Goal: Task Accomplishment & Management: Use online tool/utility

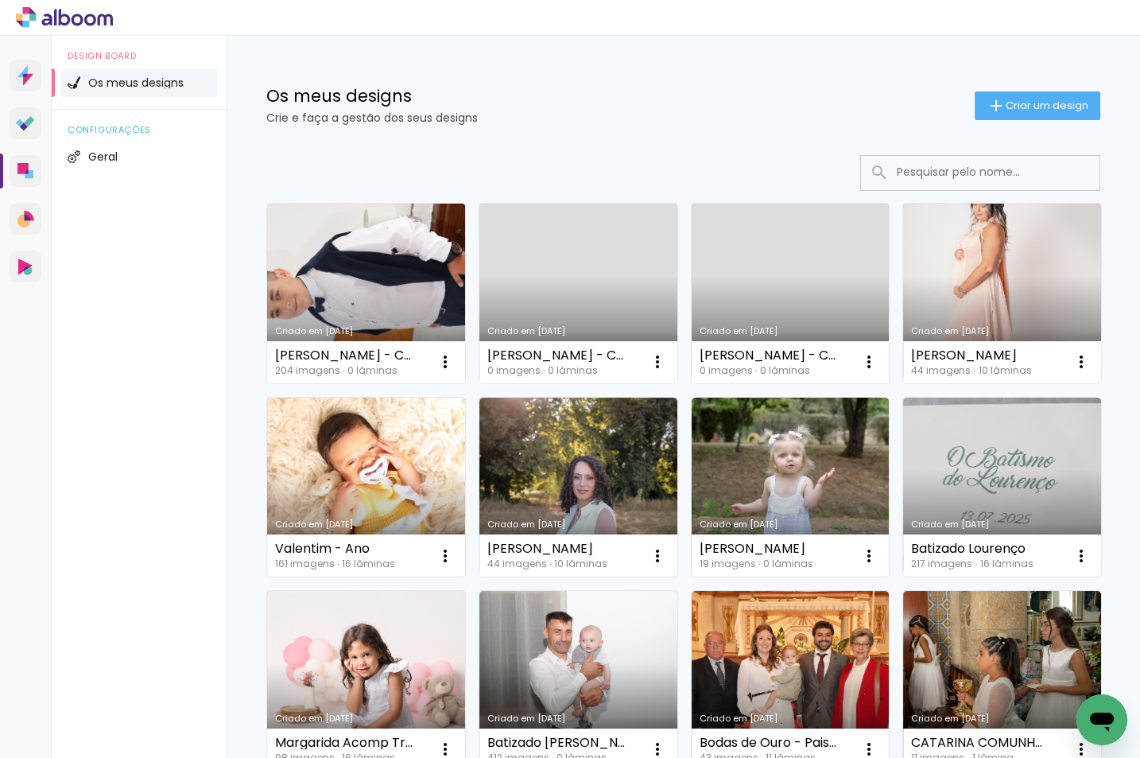
click at [342, 310] on link "Criado em [DATE]" at bounding box center [366, 294] width 198 height 180
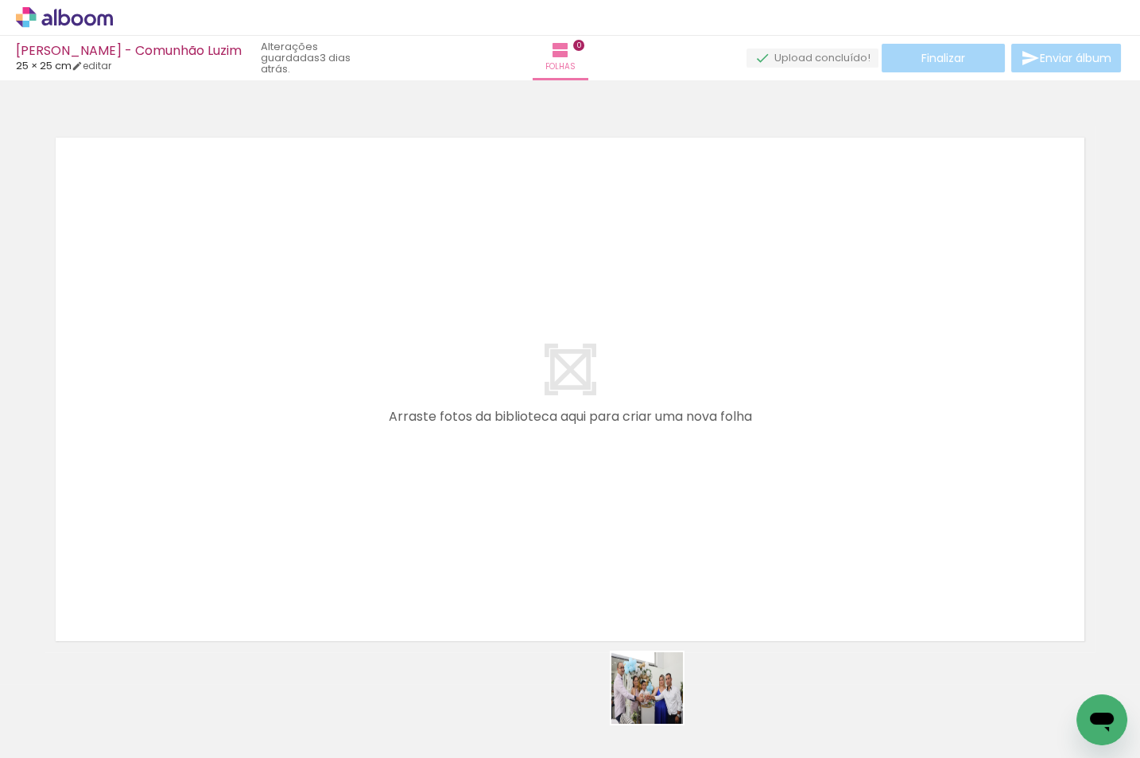
drag, startPoint x: 659, startPoint y: 700, endPoint x: 735, endPoint y: 532, distance: 184.0
click at [735, 532] on quentale-workspace at bounding box center [570, 379] width 1140 height 758
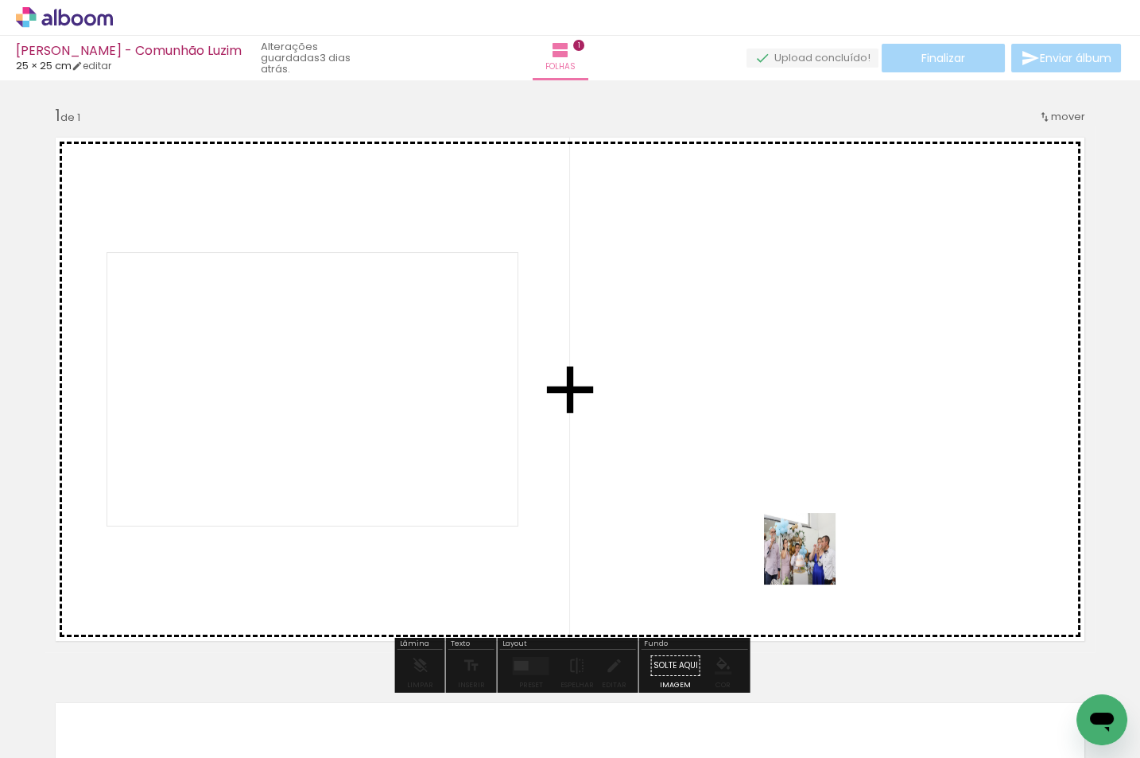
scroll to position [20, 0]
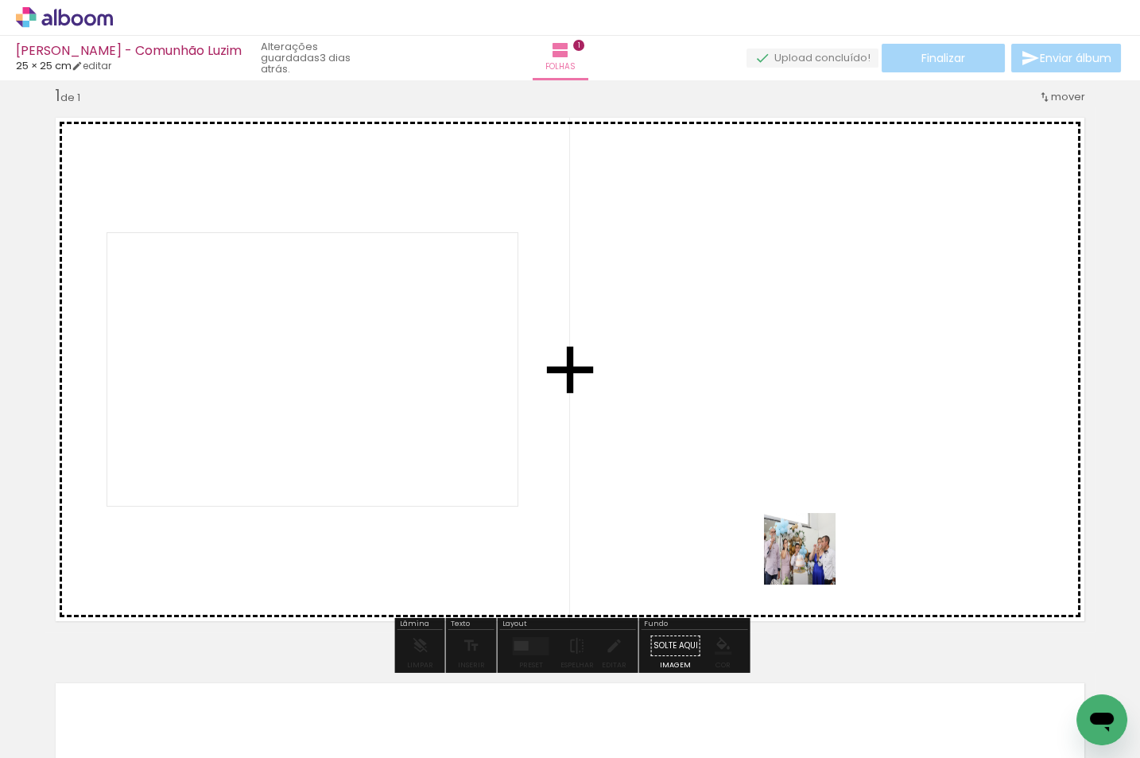
drag, startPoint x: 739, startPoint y: 720, endPoint x: 813, endPoint y: 554, distance: 182.2
click at [813, 554] on quentale-workspace at bounding box center [570, 379] width 1140 height 758
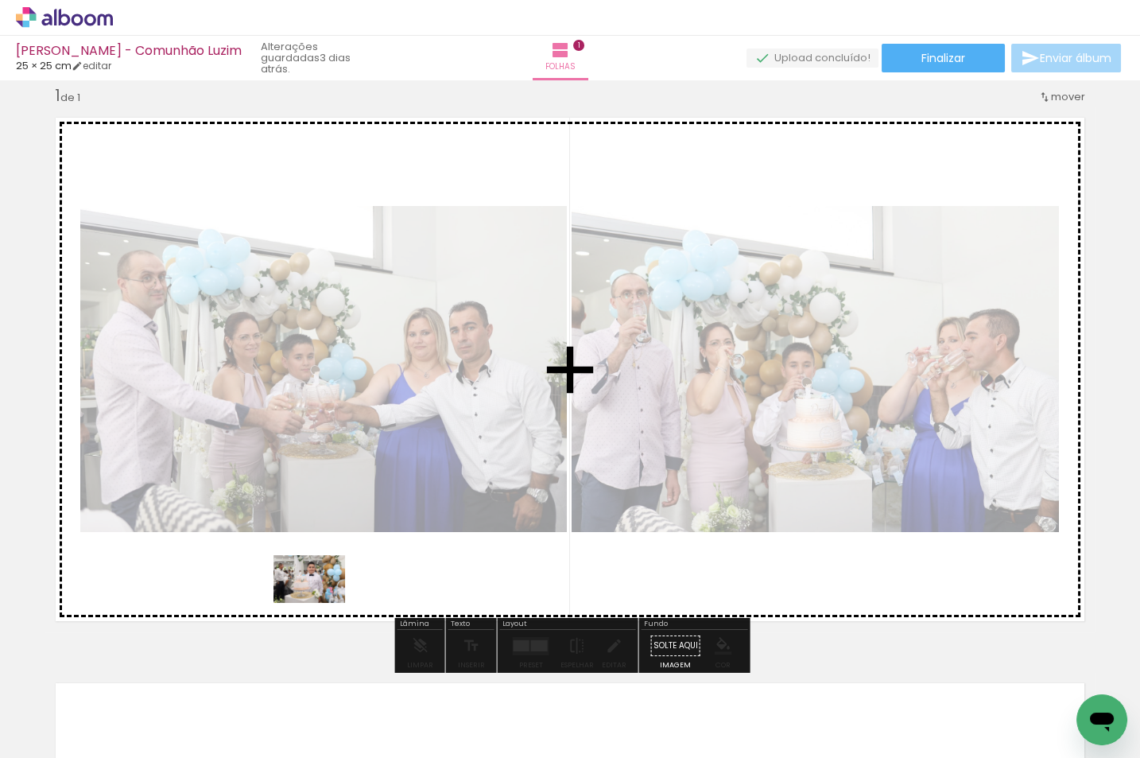
drag, startPoint x: 293, startPoint y: 717, endPoint x: 323, endPoint y: 599, distance: 122.1
click at [323, 599] on quentale-workspace at bounding box center [570, 379] width 1140 height 758
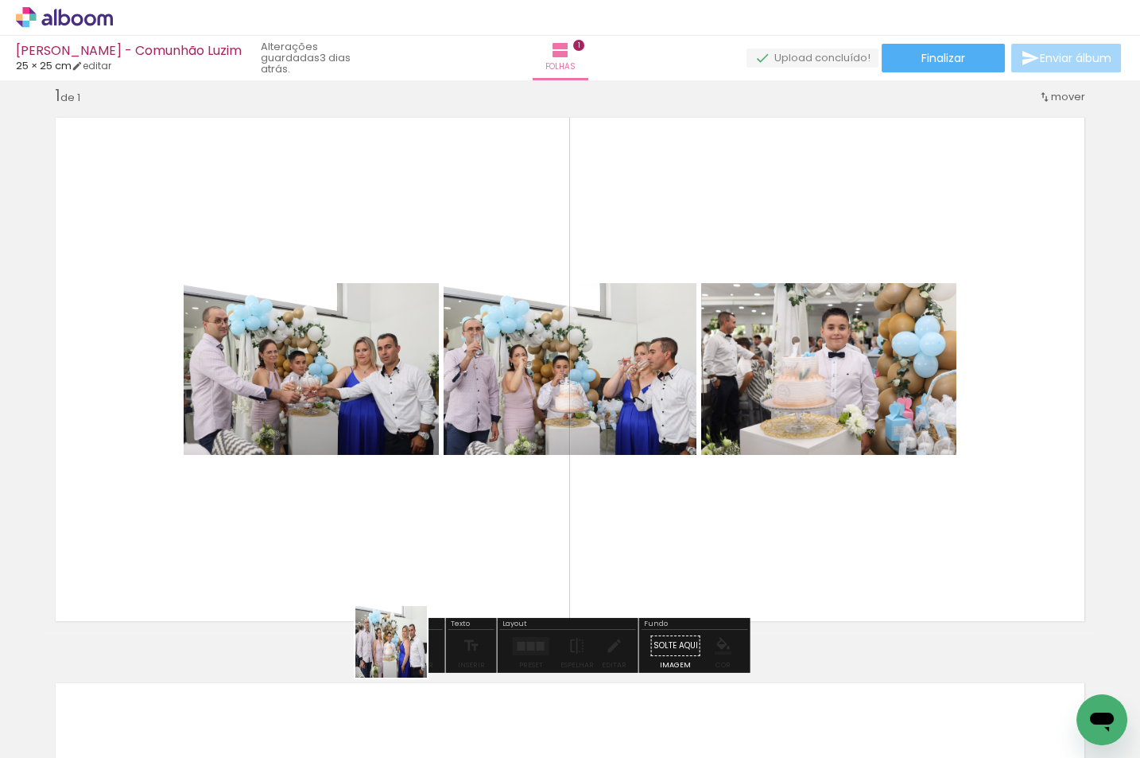
drag, startPoint x: 403, startPoint y: 654, endPoint x: 417, endPoint y: 580, distance: 75.2
click at [417, 580] on quentale-workspace at bounding box center [570, 379] width 1140 height 758
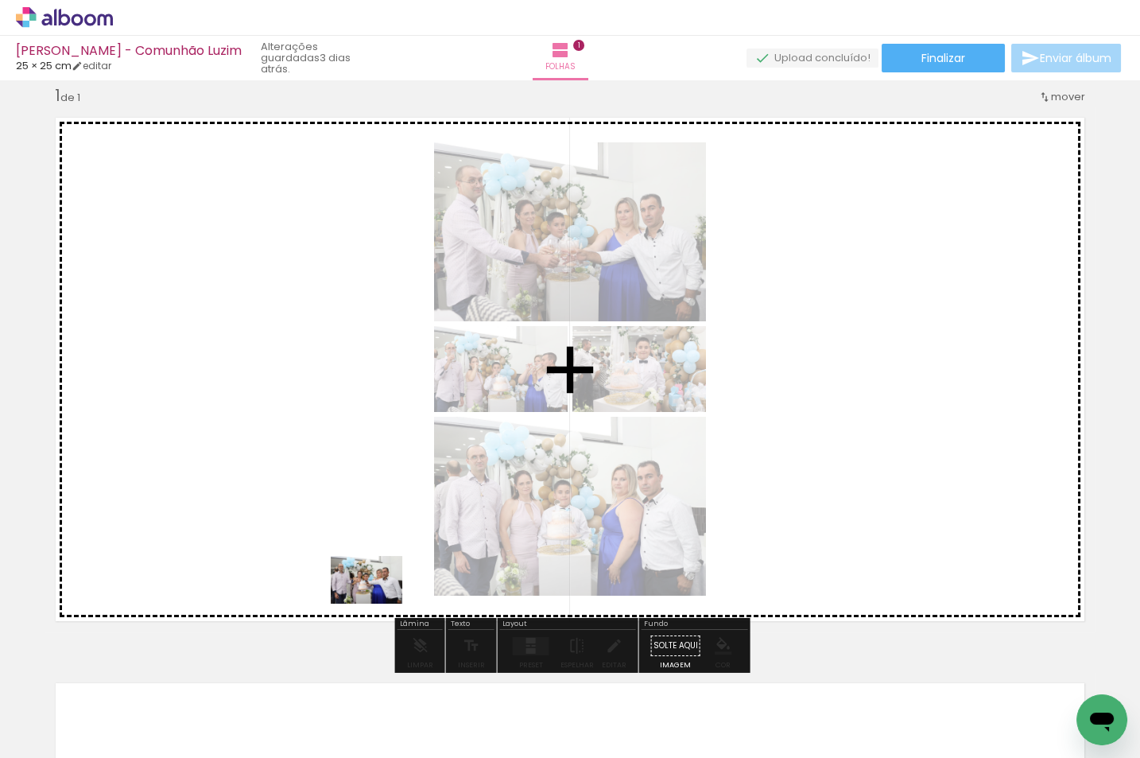
drag, startPoint x: 468, startPoint y: 710, endPoint x: 378, endPoint y: 604, distance: 138.9
click at [378, 604] on quentale-workspace at bounding box center [570, 379] width 1140 height 758
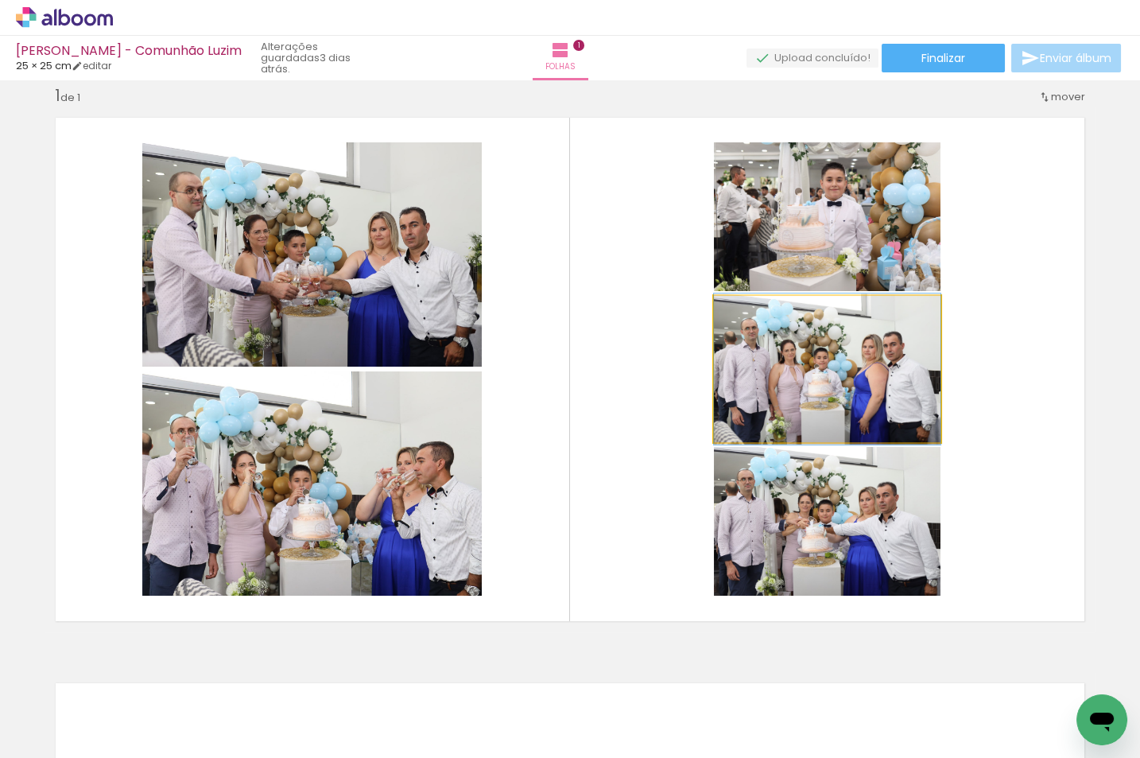
drag, startPoint x: 803, startPoint y: 418, endPoint x: 846, endPoint y: 418, distance: 42.9
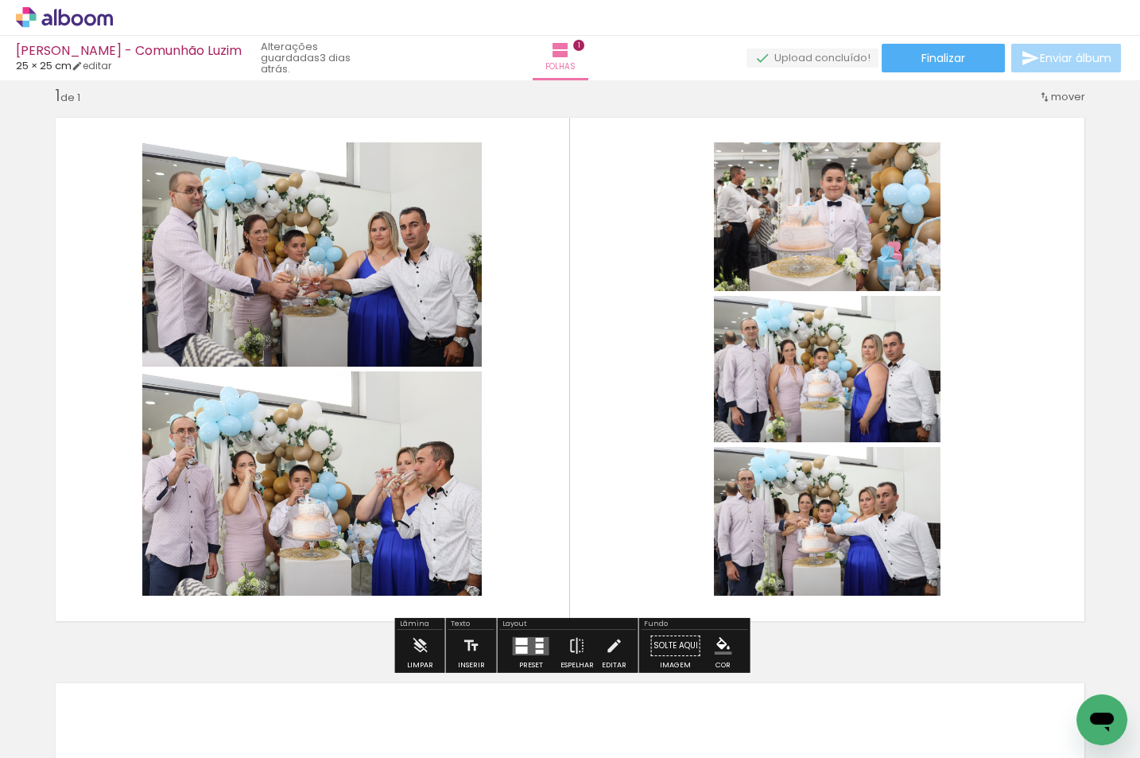
click at [530, 646] on quentale-layouter at bounding box center [531, 645] width 37 height 18
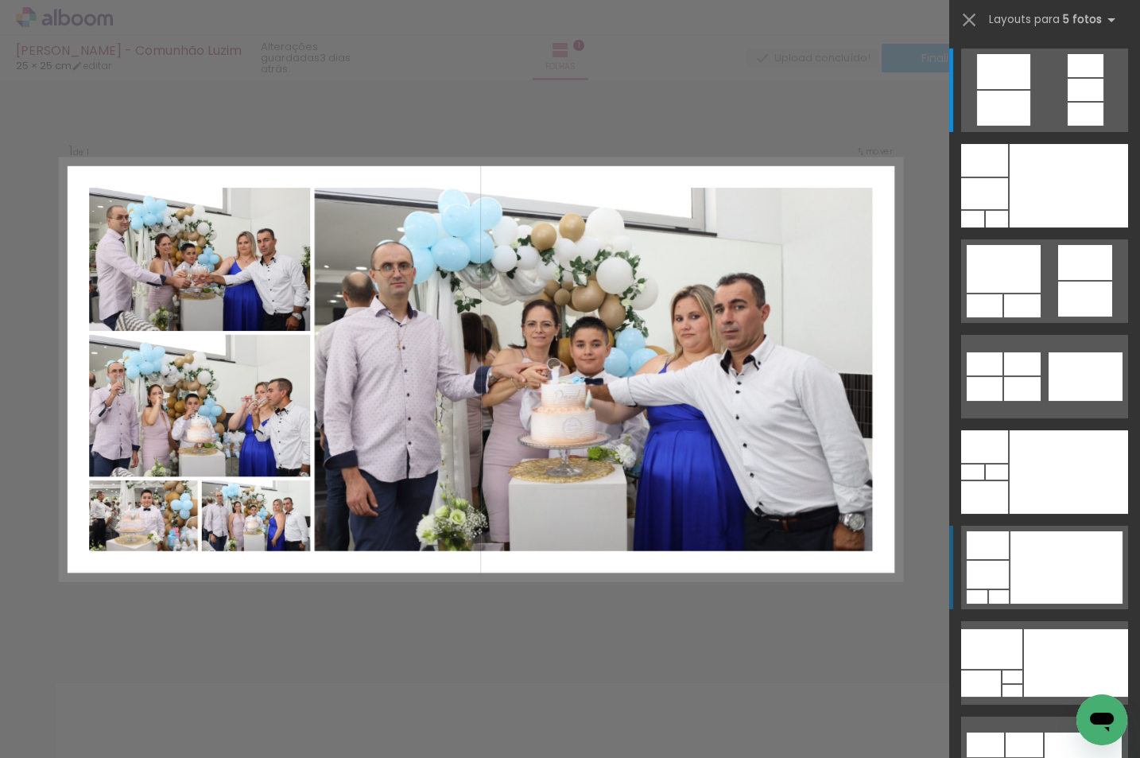
scroll to position [21, 0]
click at [1038, 561] on div at bounding box center [1067, 567] width 112 height 72
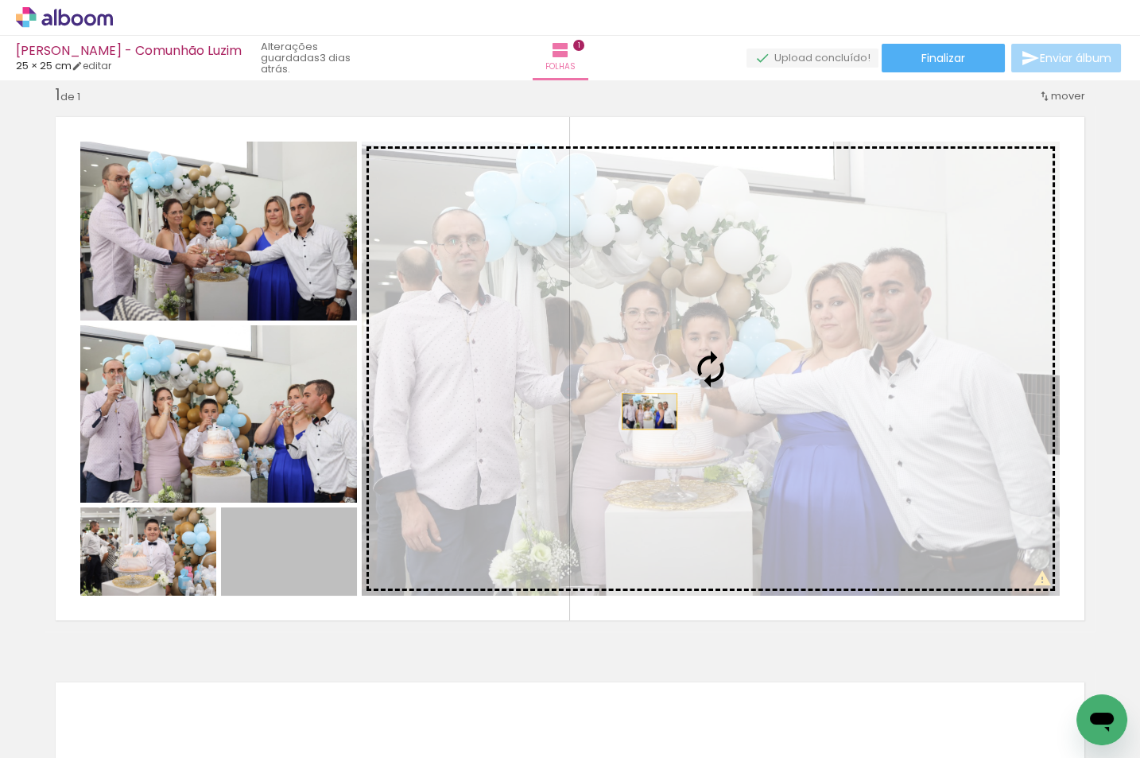
drag, startPoint x: 316, startPoint y: 561, endPoint x: 668, endPoint y: 464, distance: 365.6
click at [0, 0] on slot at bounding box center [0, 0] width 0 height 0
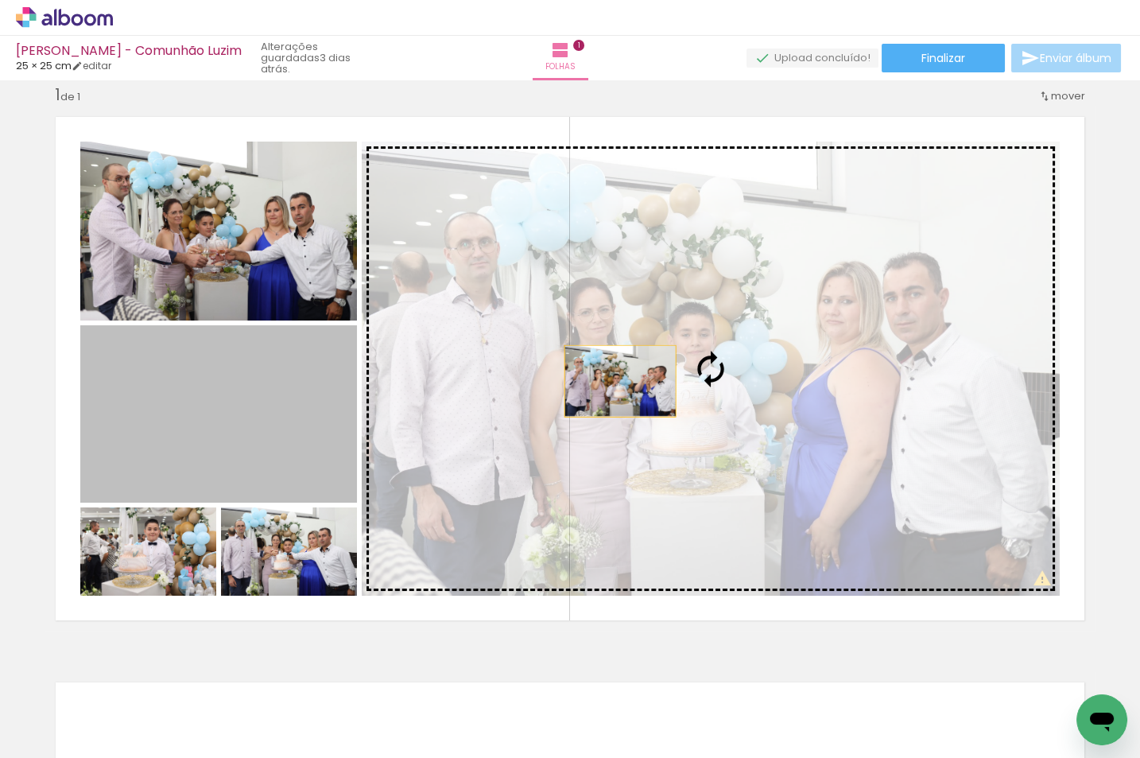
drag, startPoint x: 246, startPoint y: 411, endPoint x: 636, endPoint y: 382, distance: 391.5
click at [0, 0] on slot at bounding box center [0, 0] width 0 height 0
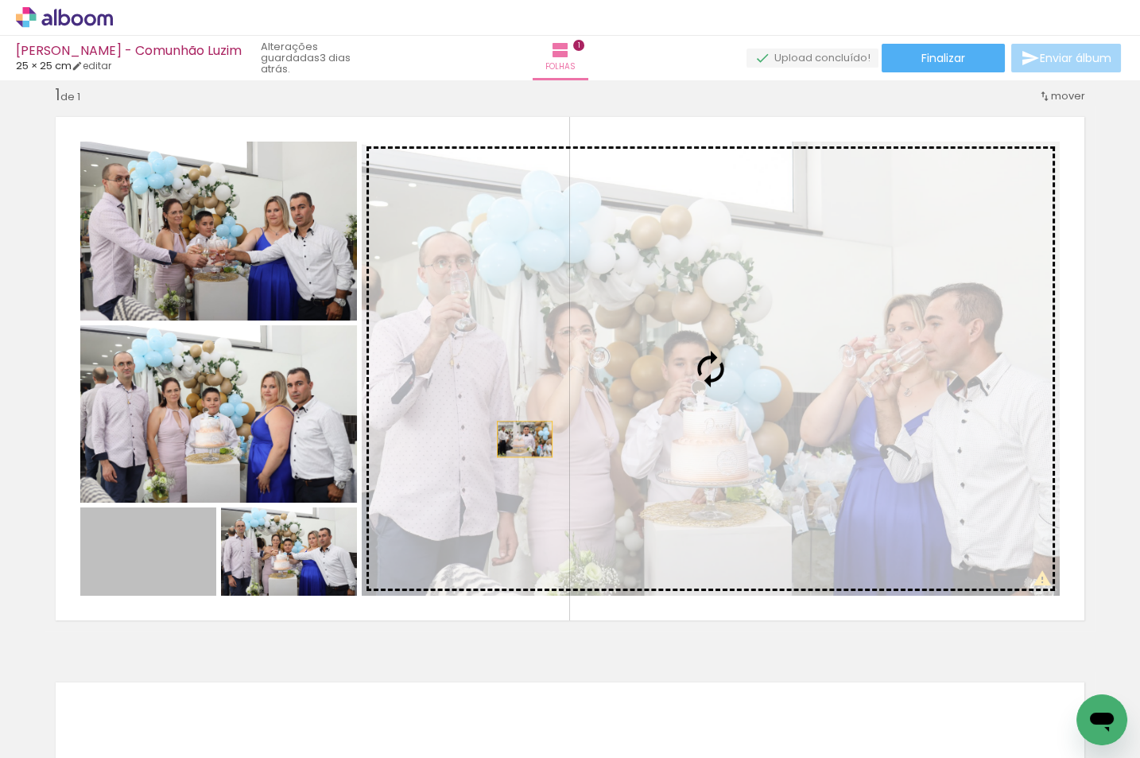
drag, startPoint x: 238, startPoint y: 547, endPoint x: 615, endPoint y: 475, distance: 384.4
click at [0, 0] on slot at bounding box center [0, 0] width 0 height 0
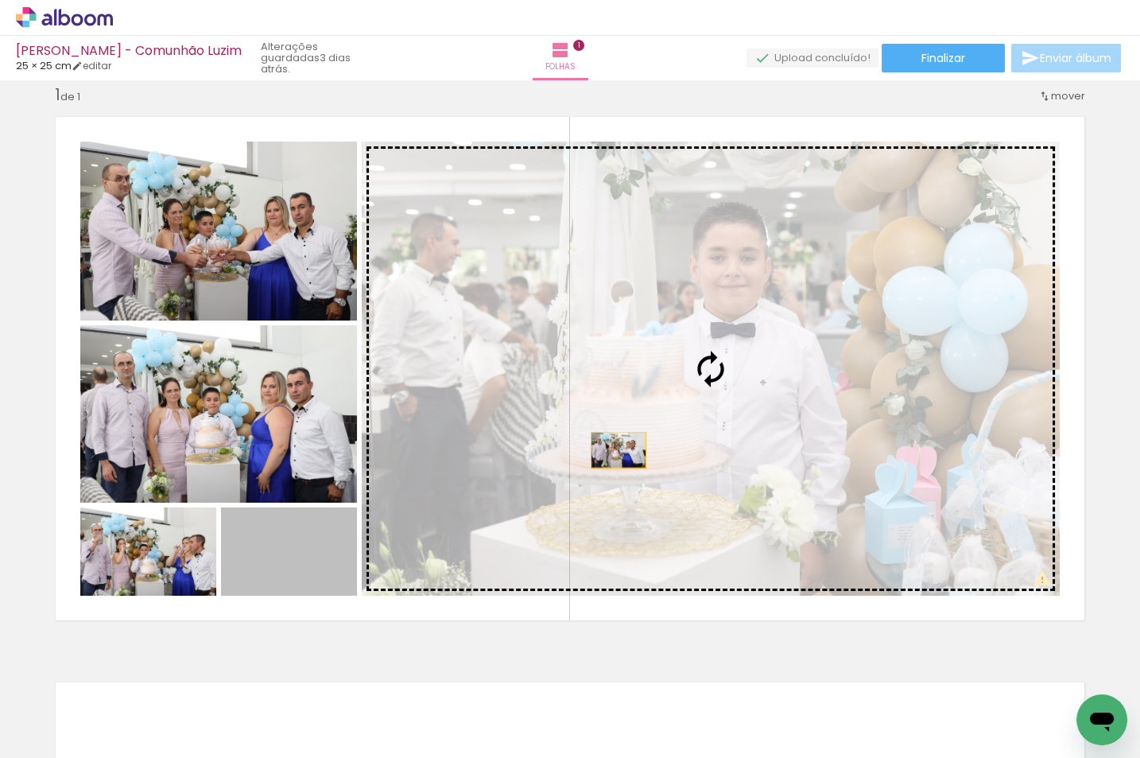
drag, startPoint x: 344, startPoint y: 551, endPoint x: 680, endPoint y: 445, distance: 351.8
click at [0, 0] on slot at bounding box center [0, 0] width 0 height 0
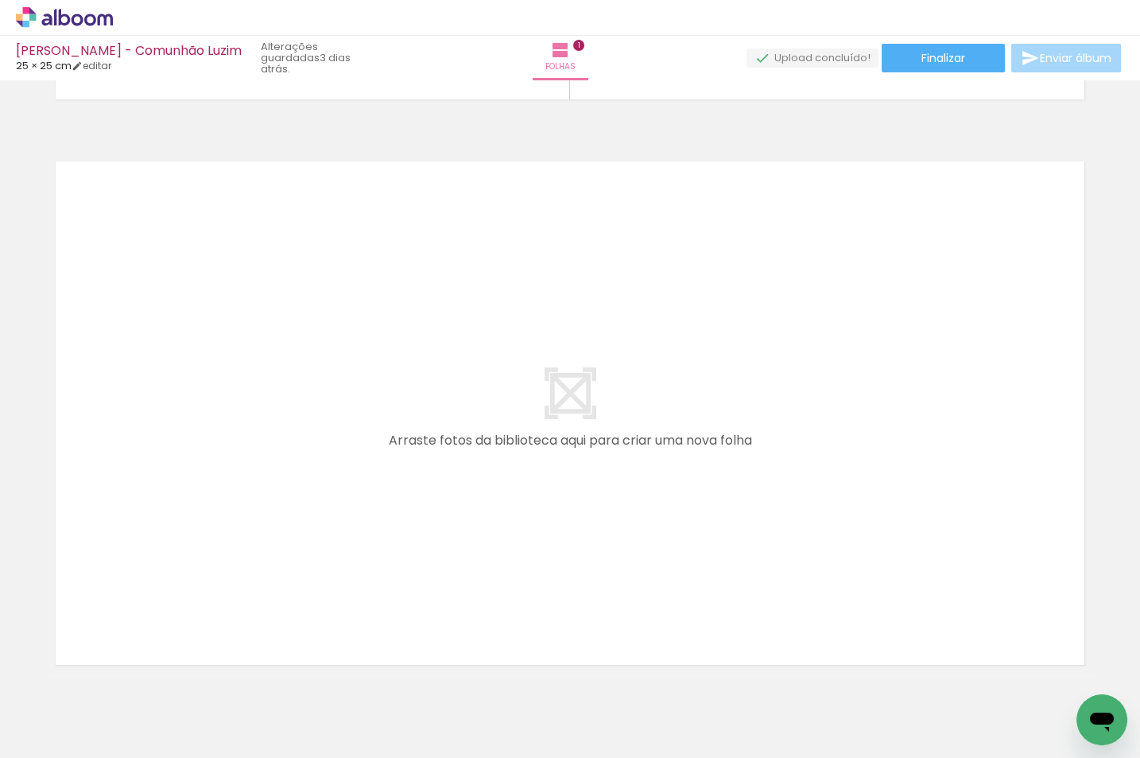
scroll to position [0, 16072]
click at [495, 511] on quentale-workspace at bounding box center [570, 379] width 1140 height 758
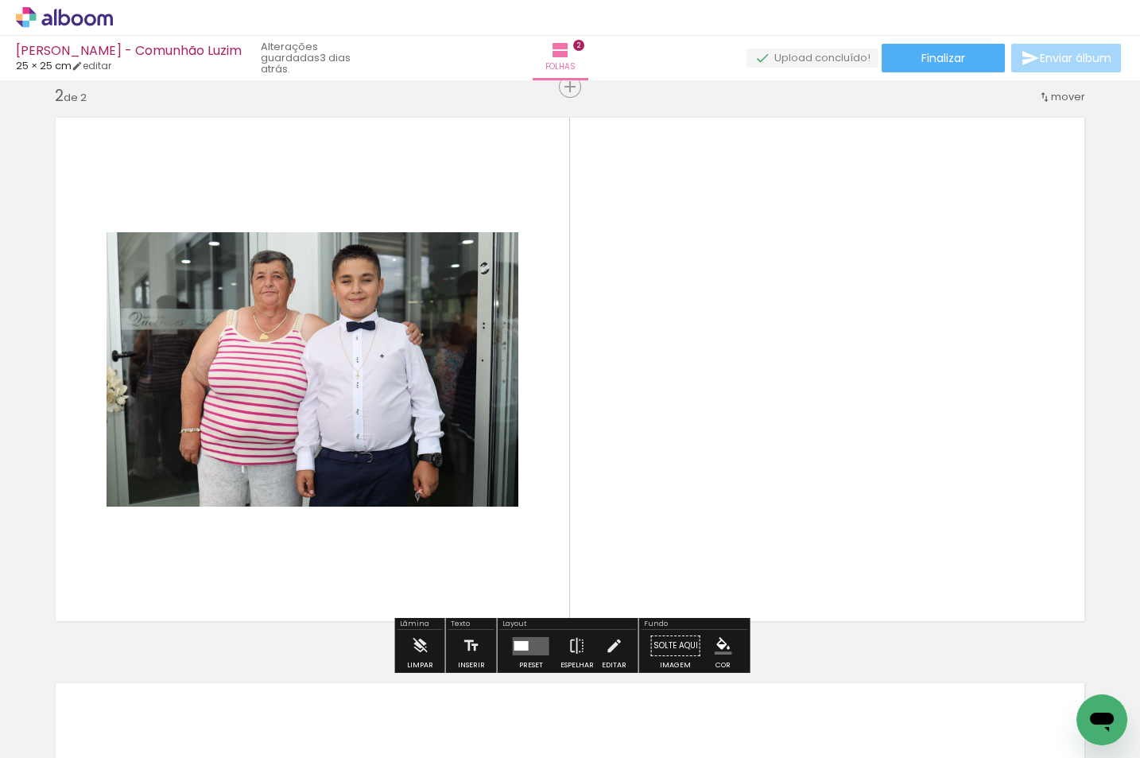
scroll to position [0, 15838]
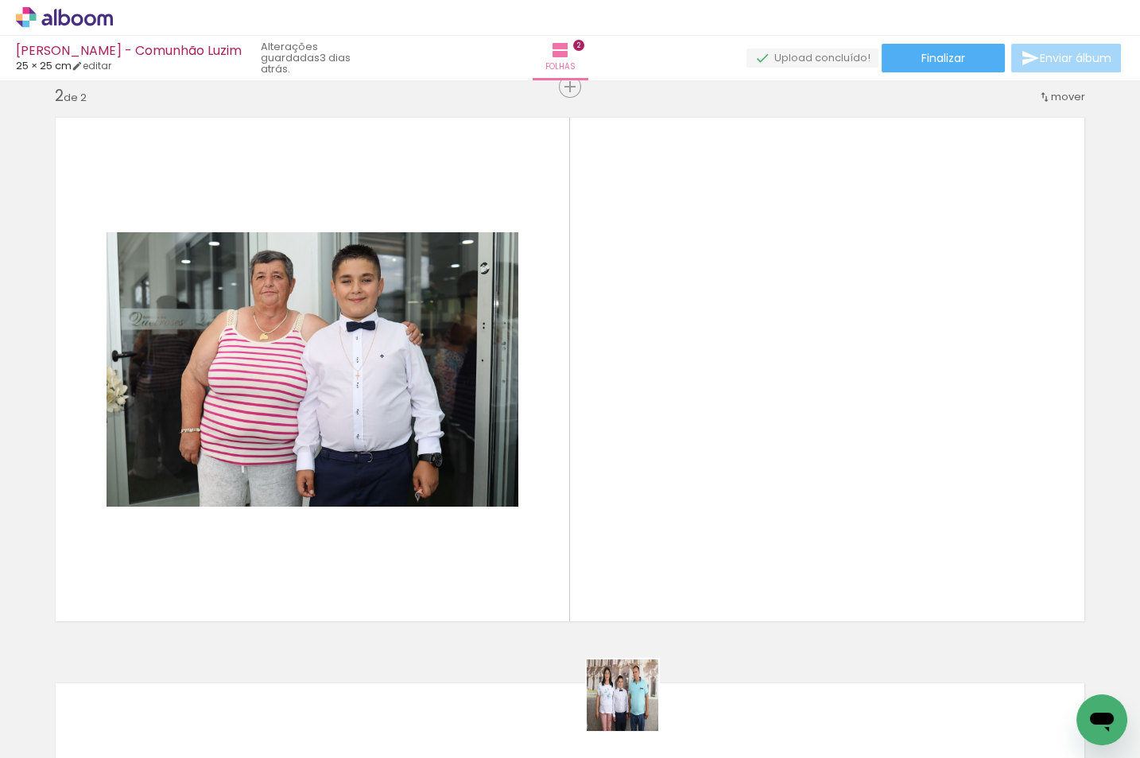
drag, startPoint x: 635, startPoint y: 707, endPoint x: 649, endPoint y: 534, distance: 173.1
click at [649, 534] on quentale-workspace at bounding box center [570, 379] width 1140 height 758
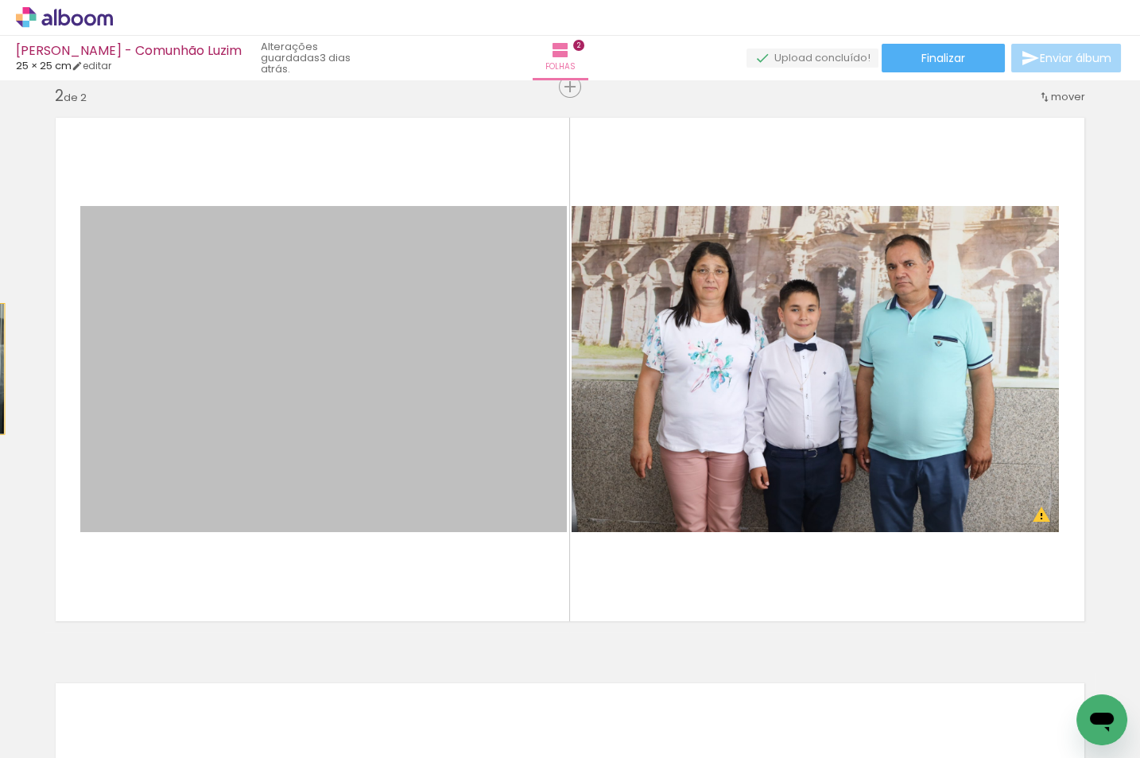
drag, startPoint x: 343, startPoint y: 367, endPoint x: -114, endPoint y: 370, distance: 456.4
click at [0, 370] on html "link( href="../../bower_components/polymer/polymer.html" rel="import" ) picture…" at bounding box center [570, 379] width 1140 height 758
drag, startPoint x: 344, startPoint y: 388, endPoint x: -85, endPoint y: 323, distance: 434.3
click at [0, 323] on html "link( href="../../bower_components/polymer/polymer.html" rel="import" ) picture…" at bounding box center [570, 379] width 1140 height 758
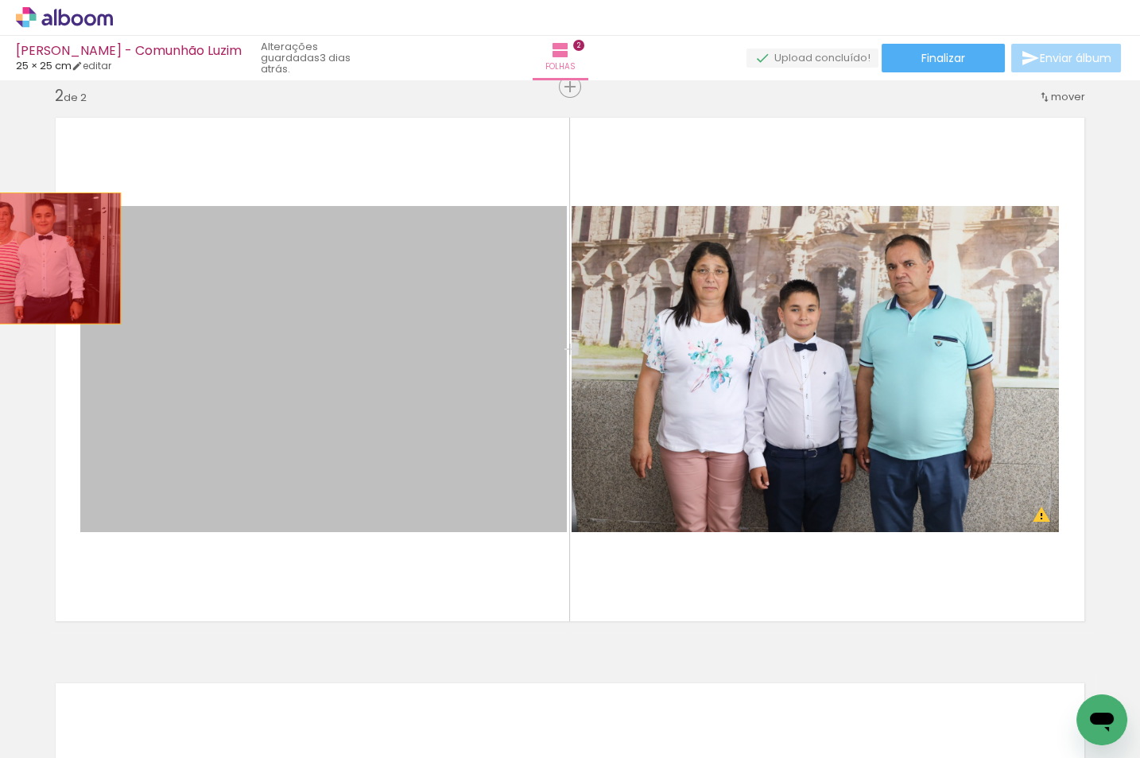
drag, startPoint x: 126, startPoint y: 254, endPoint x: 22, endPoint y: 258, distance: 104.3
click at [22, 258] on div "Inserir folha 1 de 2 Inserir folha 2 de 2 O Designbox precisa de aumentar a sua…" at bounding box center [570, 349] width 1140 height 1697
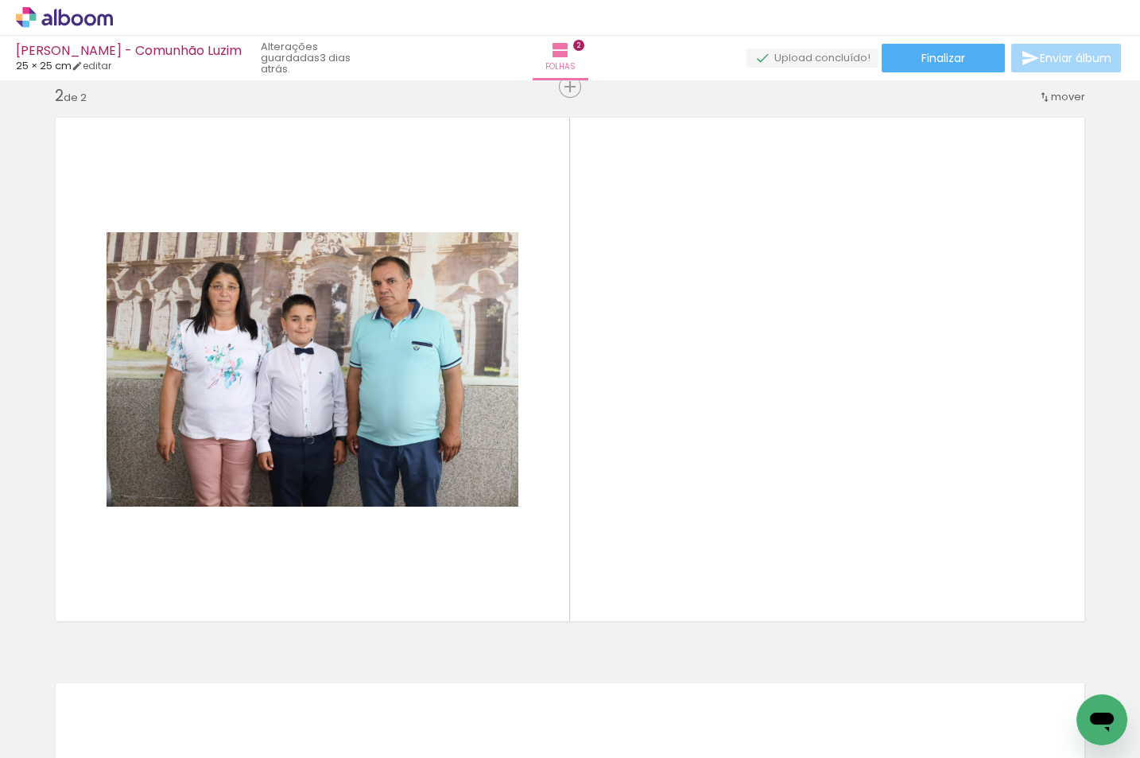
scroll to position [0, 14978]
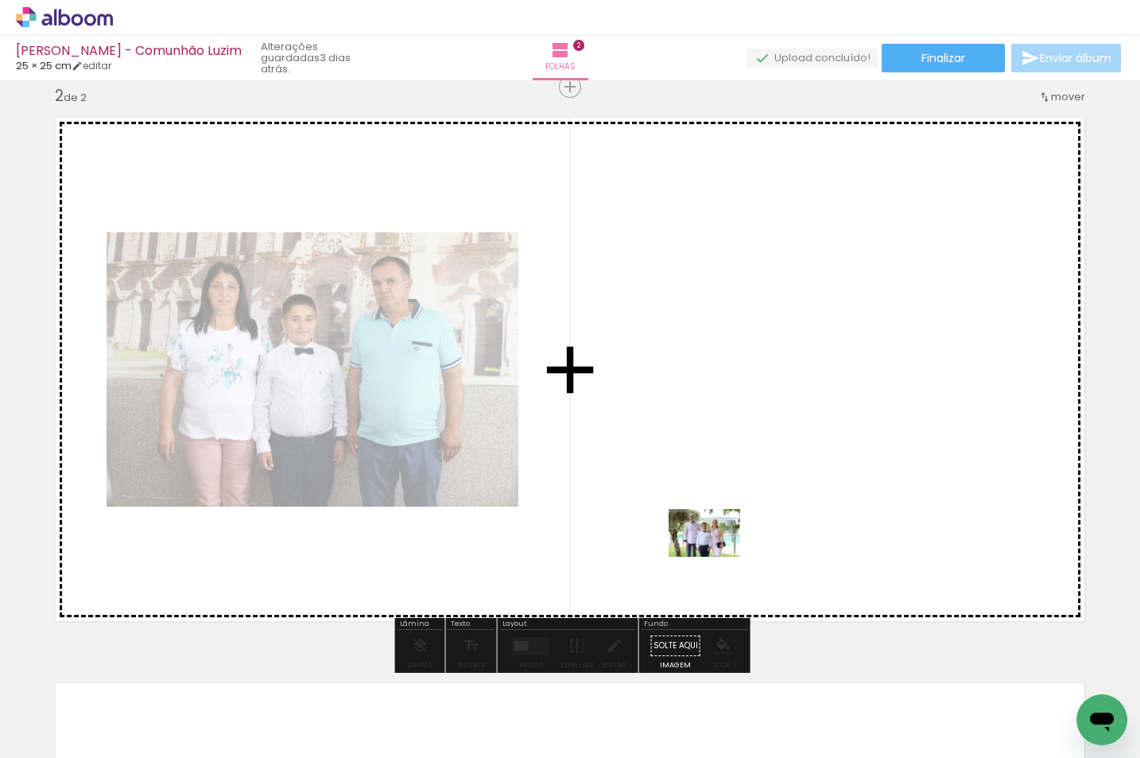
drag, startPoint x: 506, startPoint y: 661, endPoint x: 716, endPoint y: 557, distance: 235.1
click at [716, 557] on quentale-workspace at bounding box center [570, 379] width 1140 height 758
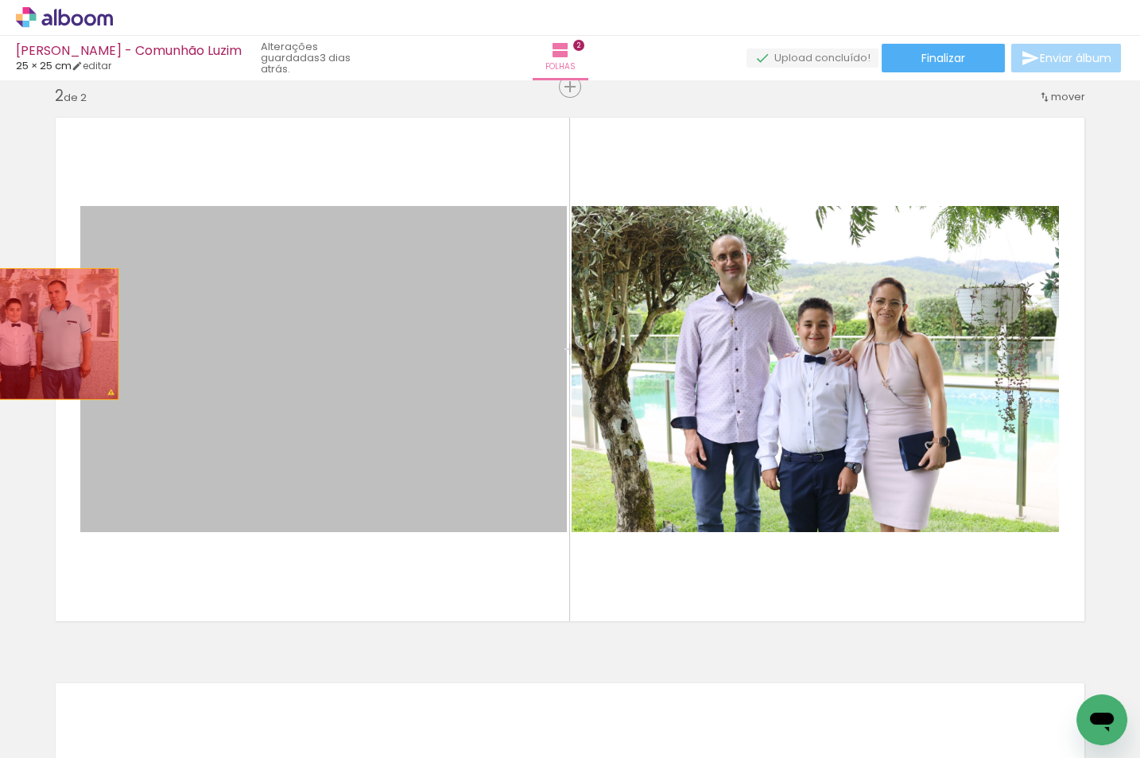
drag, startPoint x: 235, startPoint y: 346, endPoint x: 10, endPoint y: 333, distance: 225.4
click at [10, 333] on div "Inserir folha 1 de 2 Inserir folha 2 de 2 O Designbox precisa de aumentar a sua…" at bounding box center [570, 349] width 1140 height 1697
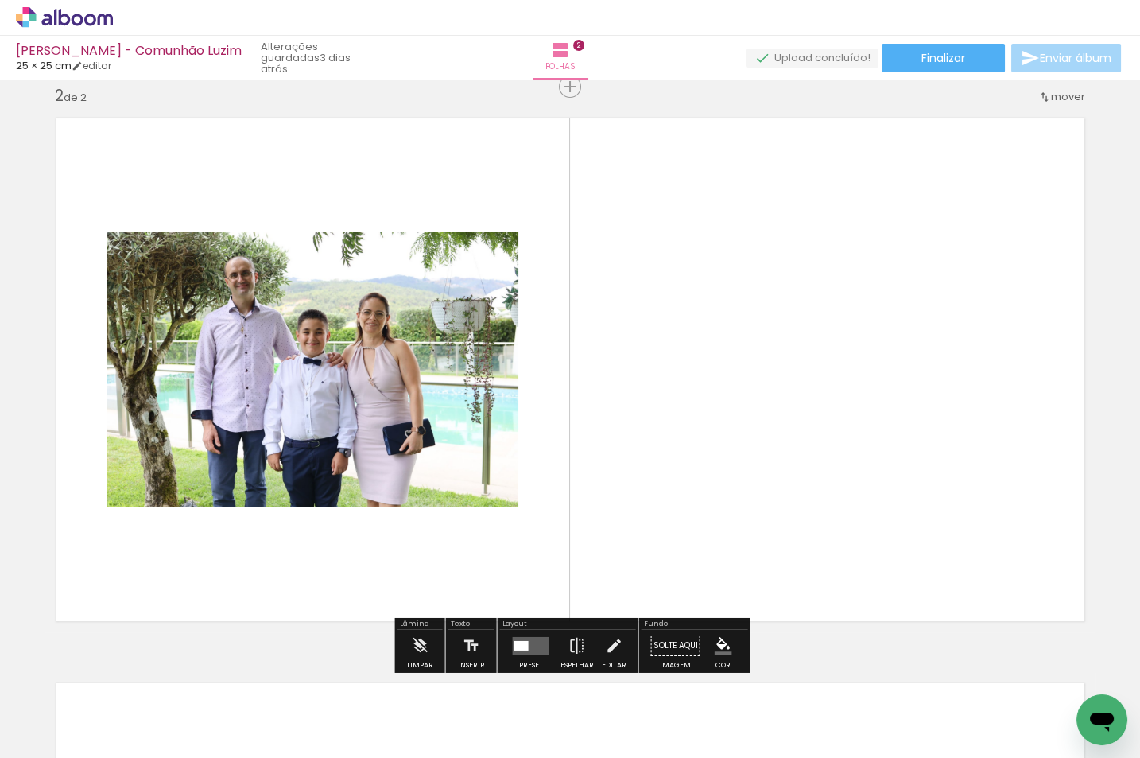
scroll to position [0, 14727]
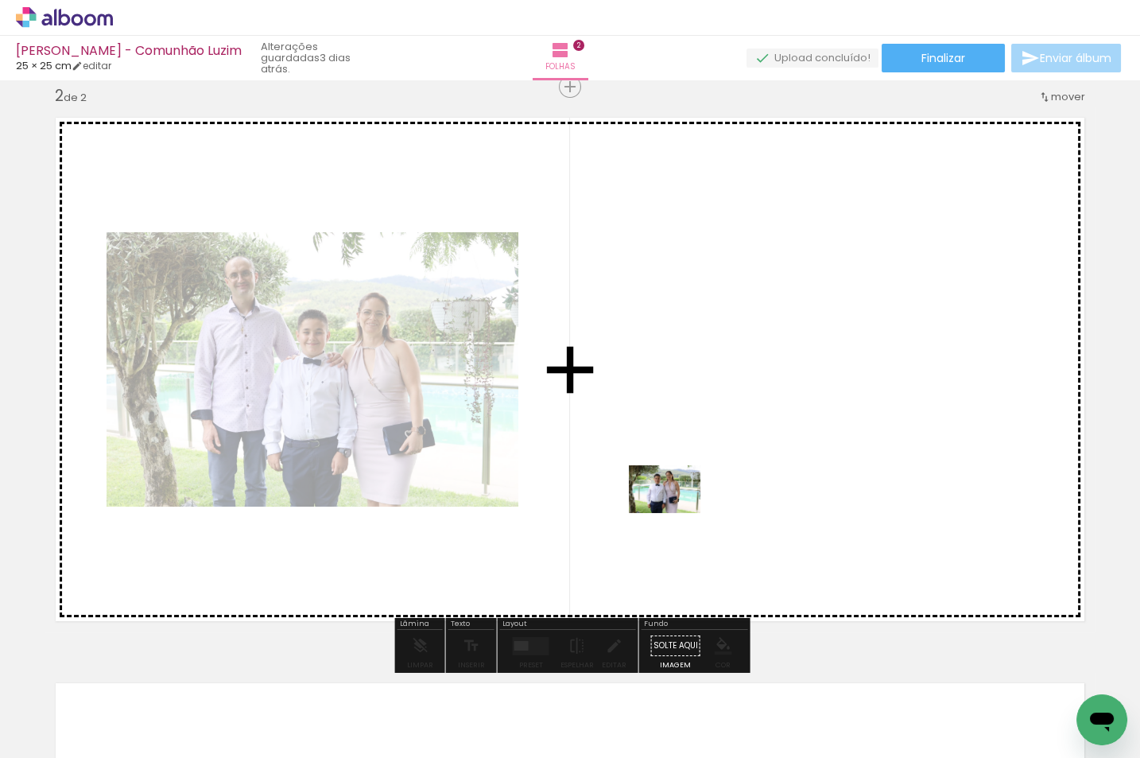
click at [677, 513] on quentale-workspace at bounding box center [570, 379] width 1140 height 758
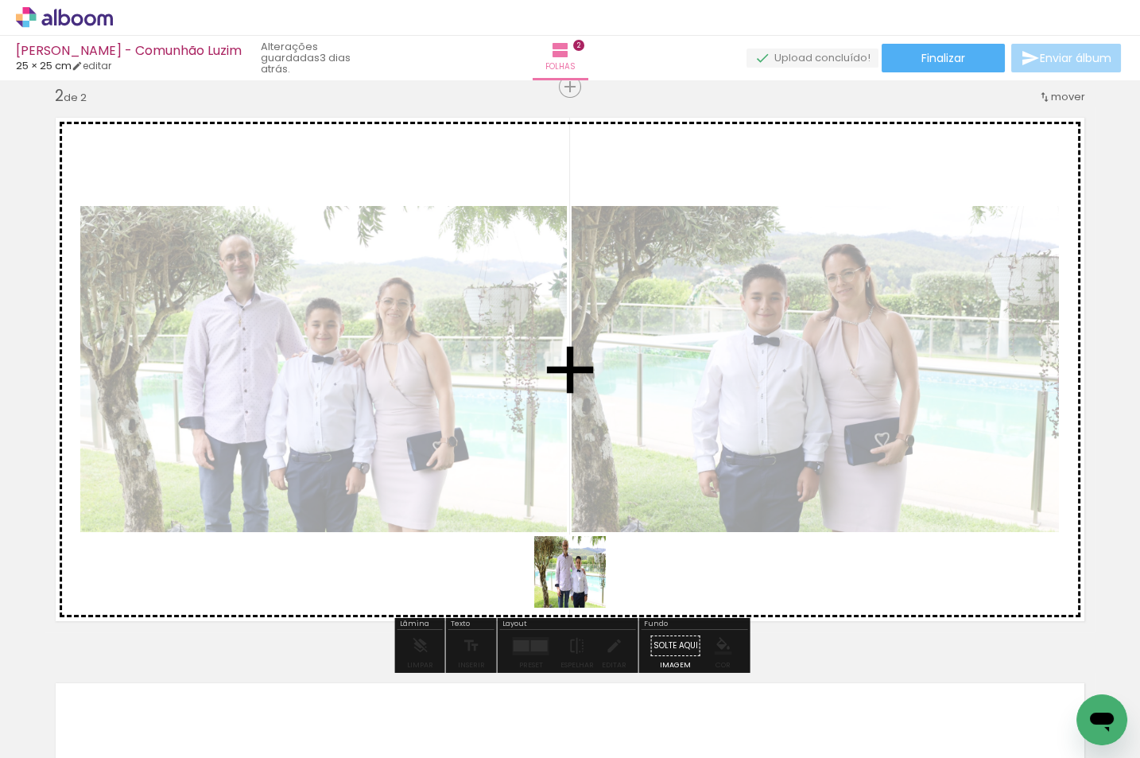
drag, startPoint x: 582, startPoint y: 584, endPoint x: 678, endPoint y: 657, distance: 120.9
click at [581, 580] on quentale-workspace at bounding box center [570, 379] width 1140 height 758
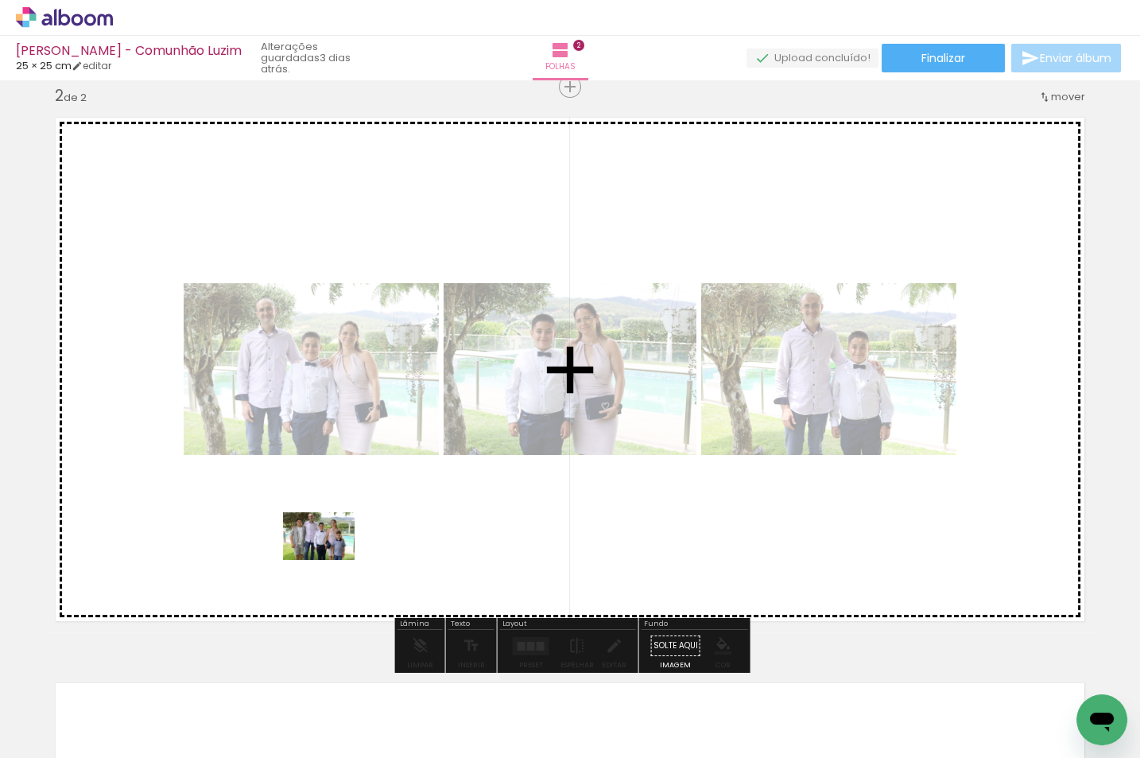
drag, startPoint x: 228, startPoint y: 712, endPoint x: 332, endPoint y: 558, distance: 185.0
click at [332, 558] on quentale-workspace at bounding box center [570, 379] width 1140 height 758
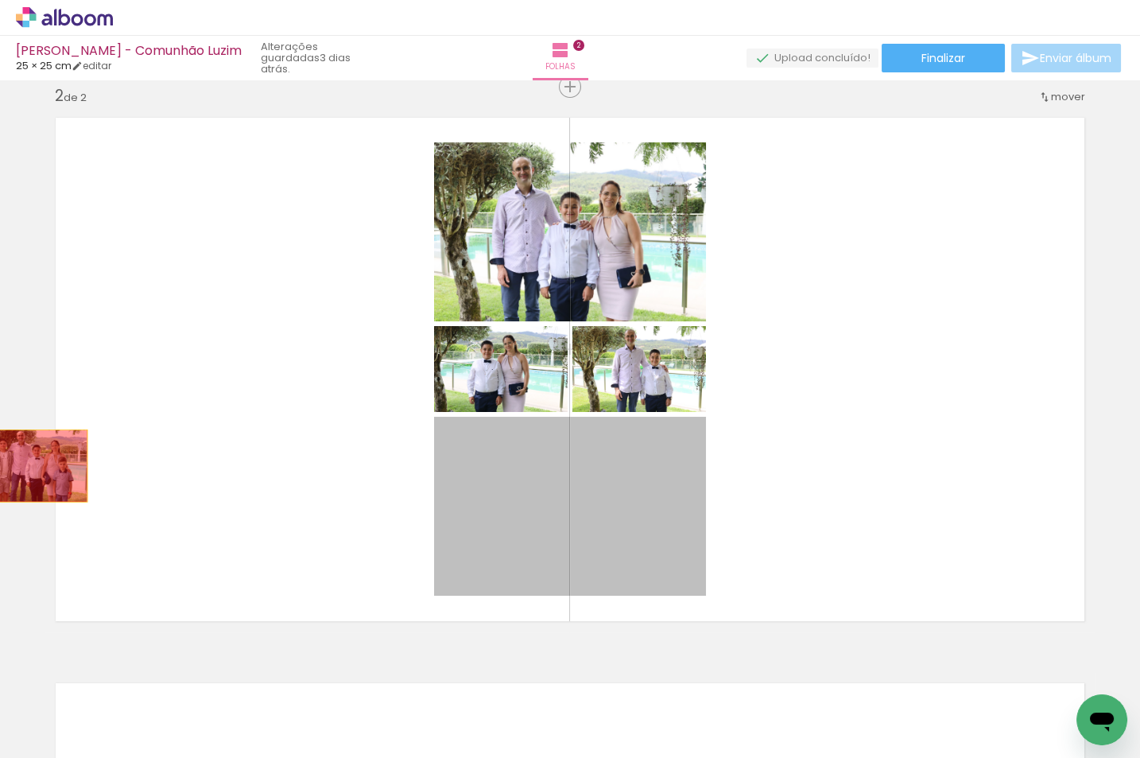
drag, startPoint x: 511, startPoint y: 494, endPoint x: 30, endPoint y: 466, distance: 481.9
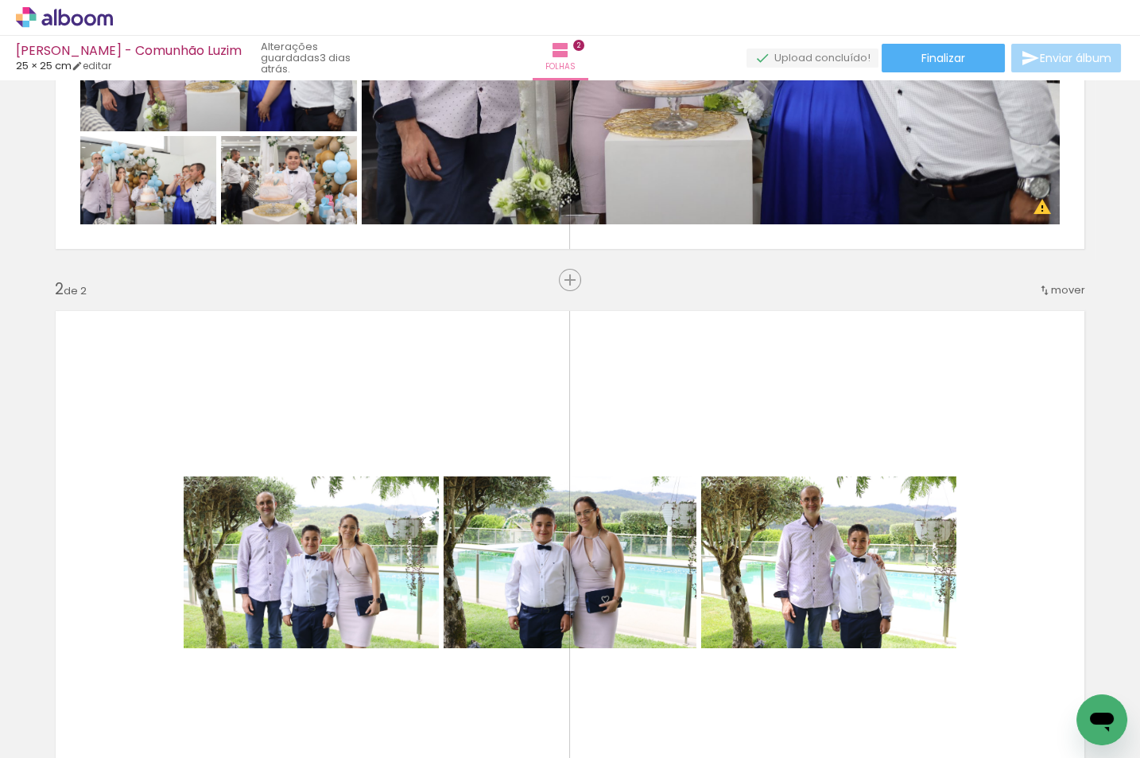
scroll to position [297, 0]
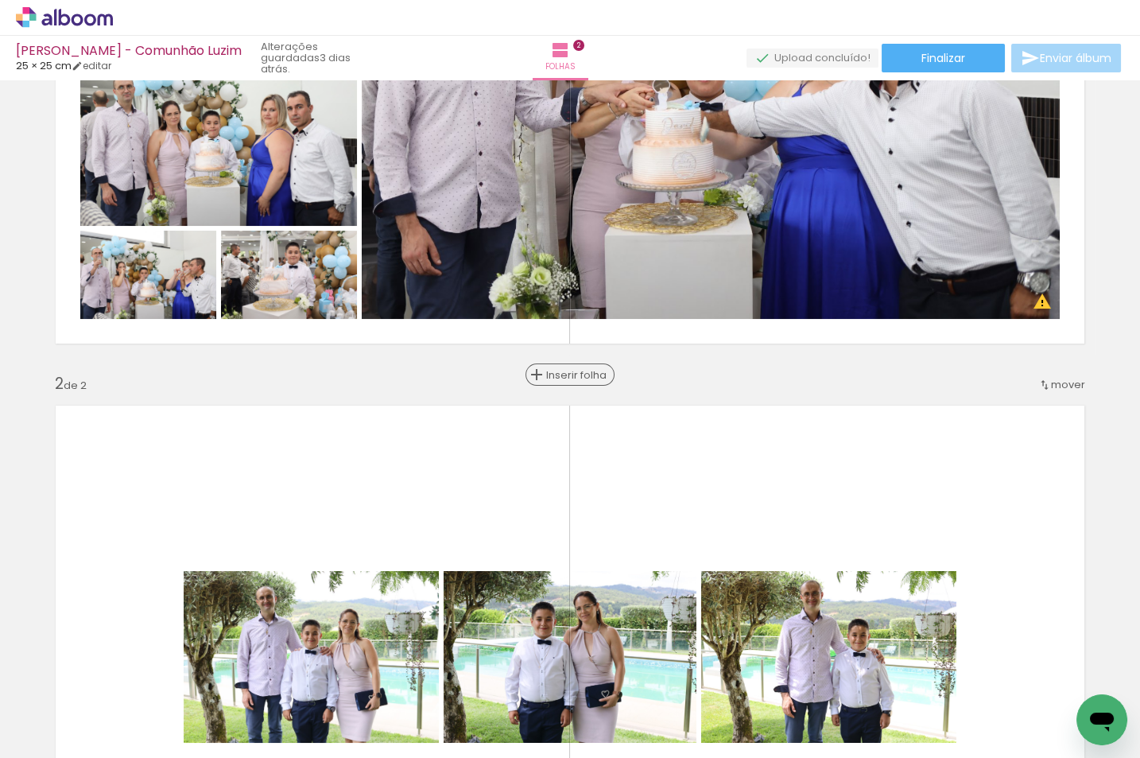
click at [572, 371] on span "Inserir folha" at bounding box center [577, 375] width 62 height 10
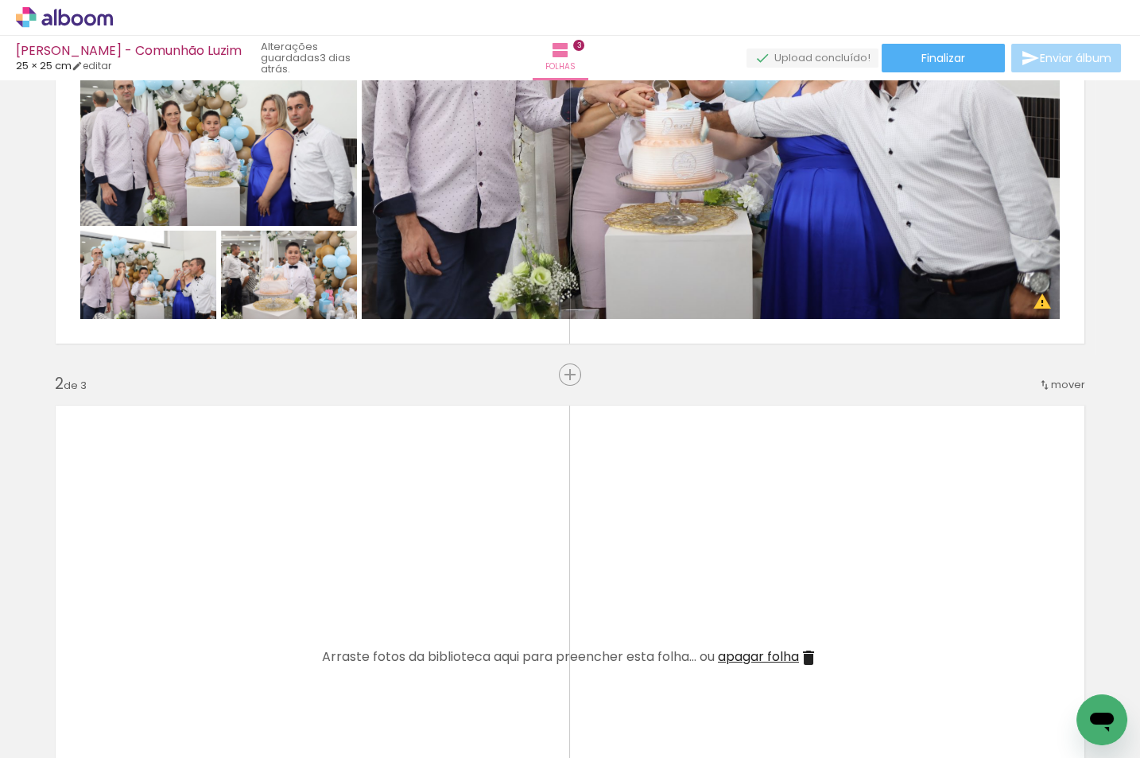
scroll to position [0, 14517]
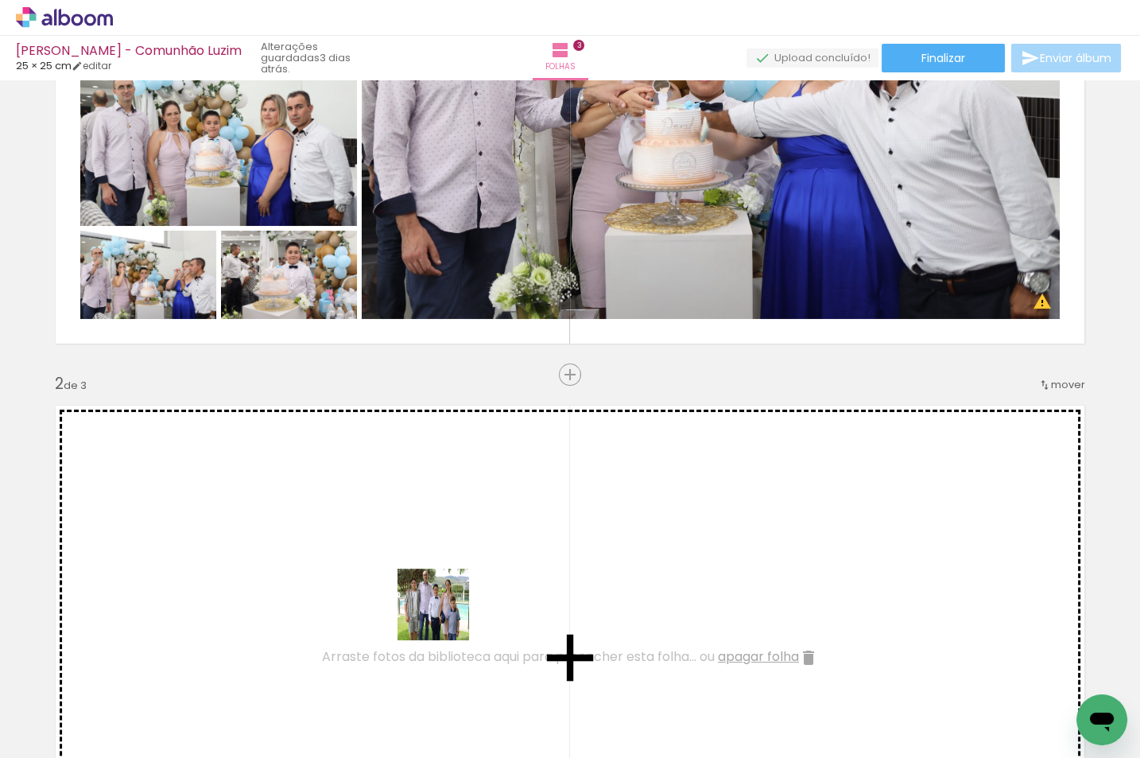
click at [449, 584] on quentale-workspace at bounding box center [570, 379] width 1140 height 758
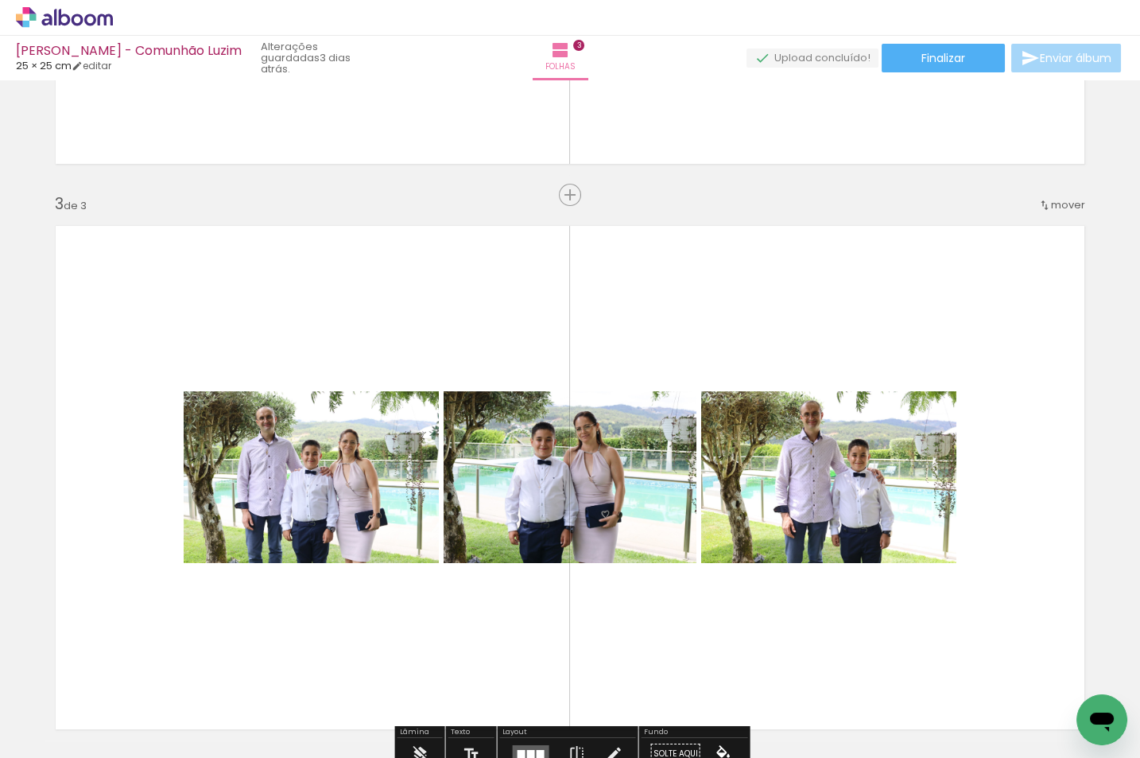
scroll to position [1048, 0]
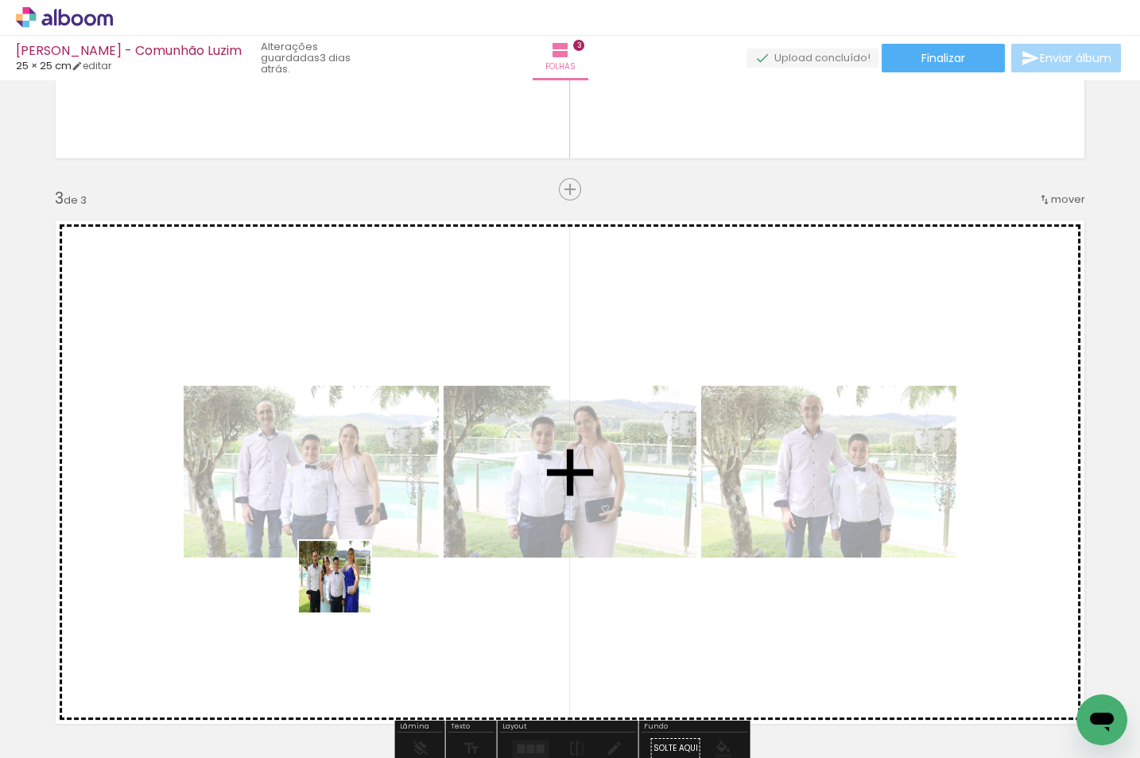
drag, startPoint x: 341, startPoint y: 614, endPoint x: 349, endPoint y: 572, distance: 42.1
click at [349, 572] on quentale-workspace at bounding box center [570, 379] width 1140 height 758
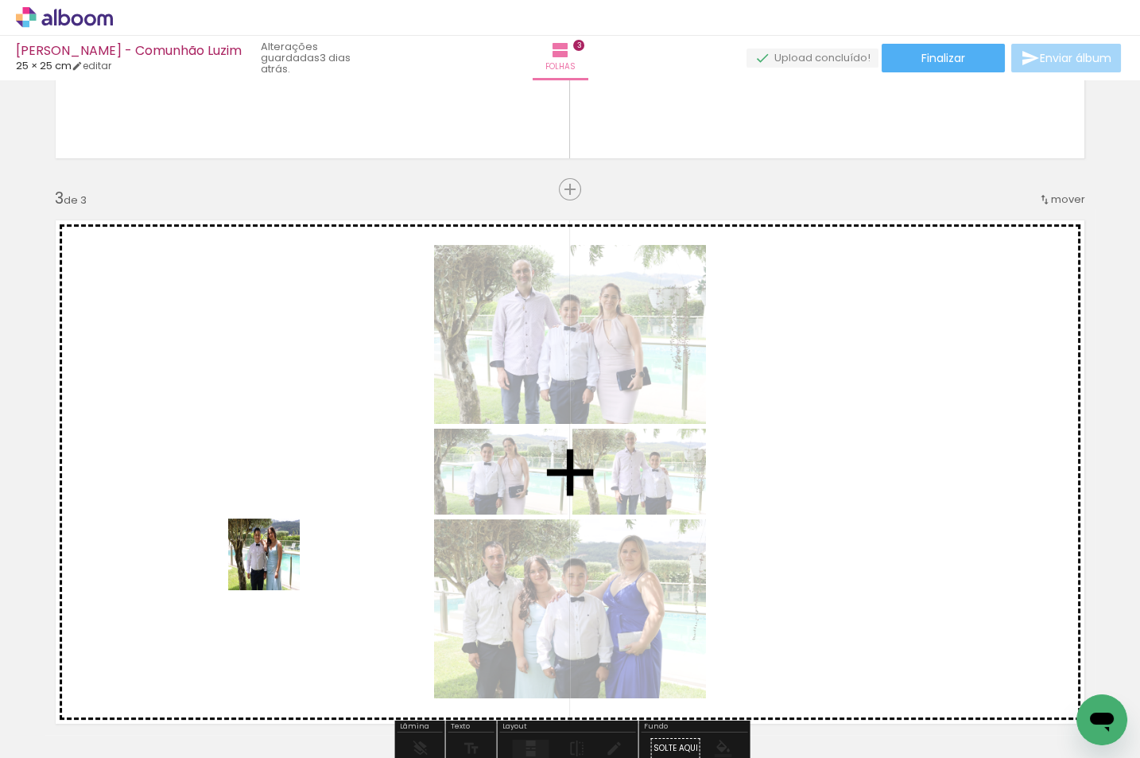
drag, startPoint x: 250, startPoint y: 701, endPoint x: 277, endPoint y: 562, distance: 141.6
click at [277, 562] on quentale-workspace at bounding box center [570, 379] width 1140 height 758
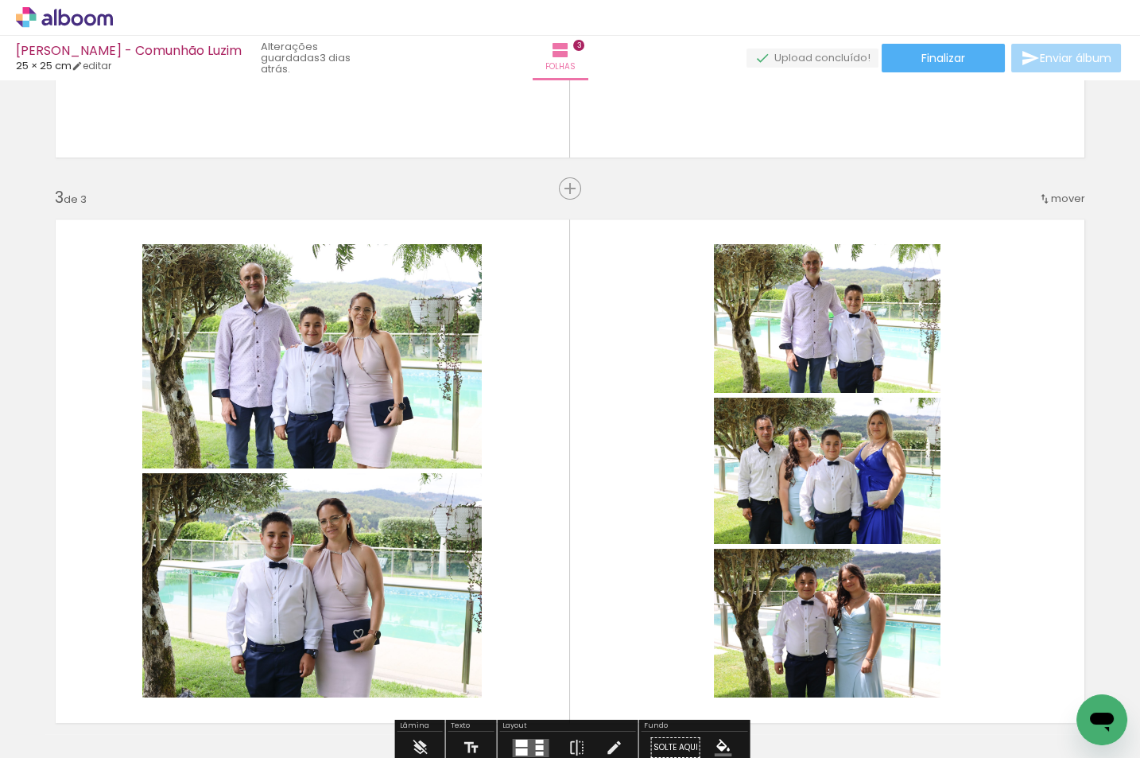
scroll to position [0, 14053]
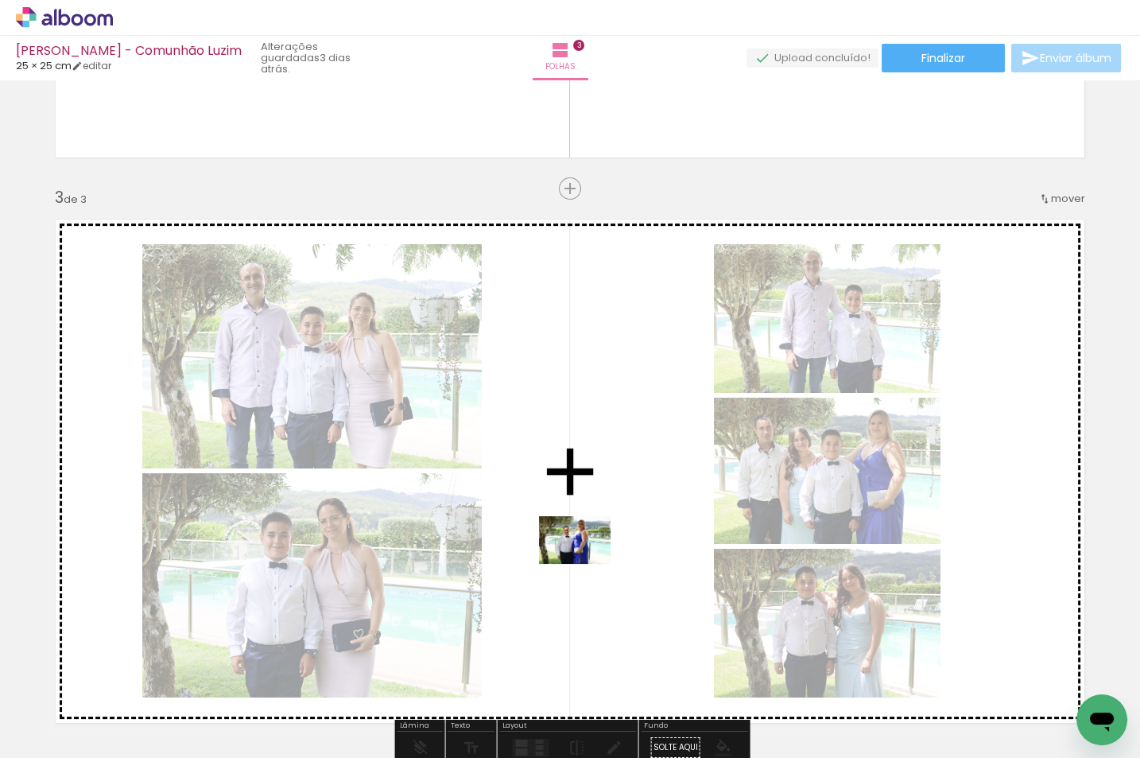
drag, startPoint x: 439, startPoint y: 710, endPoint x: 593, endPoint y: 555, distance: 218.7
click at [593, 555] on quentale-workspace at bounding box center [570, 379] width 1140 height 758
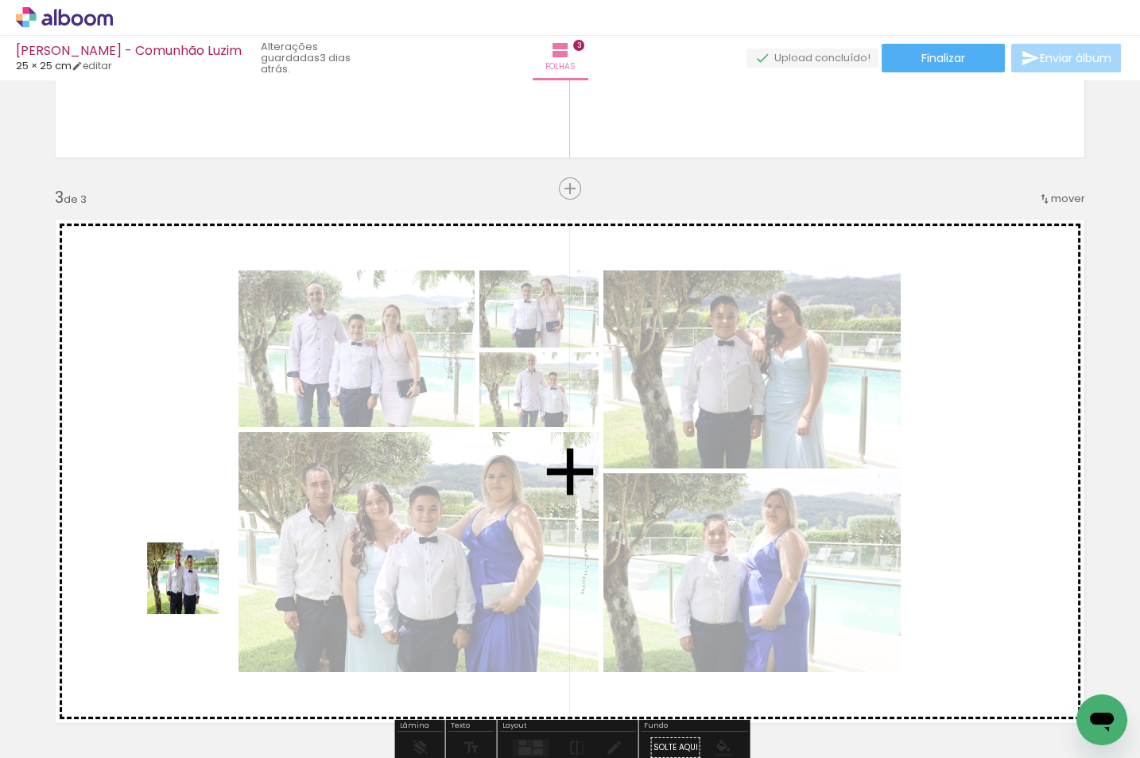
drag, startPoint x: 257, startPoint y: 708, endPoint x: 192, endPoint y: 585, distance: 139.1
click at [192, 585] on quentale-workspace at bounding box center [570, 379] width 1140 height 758
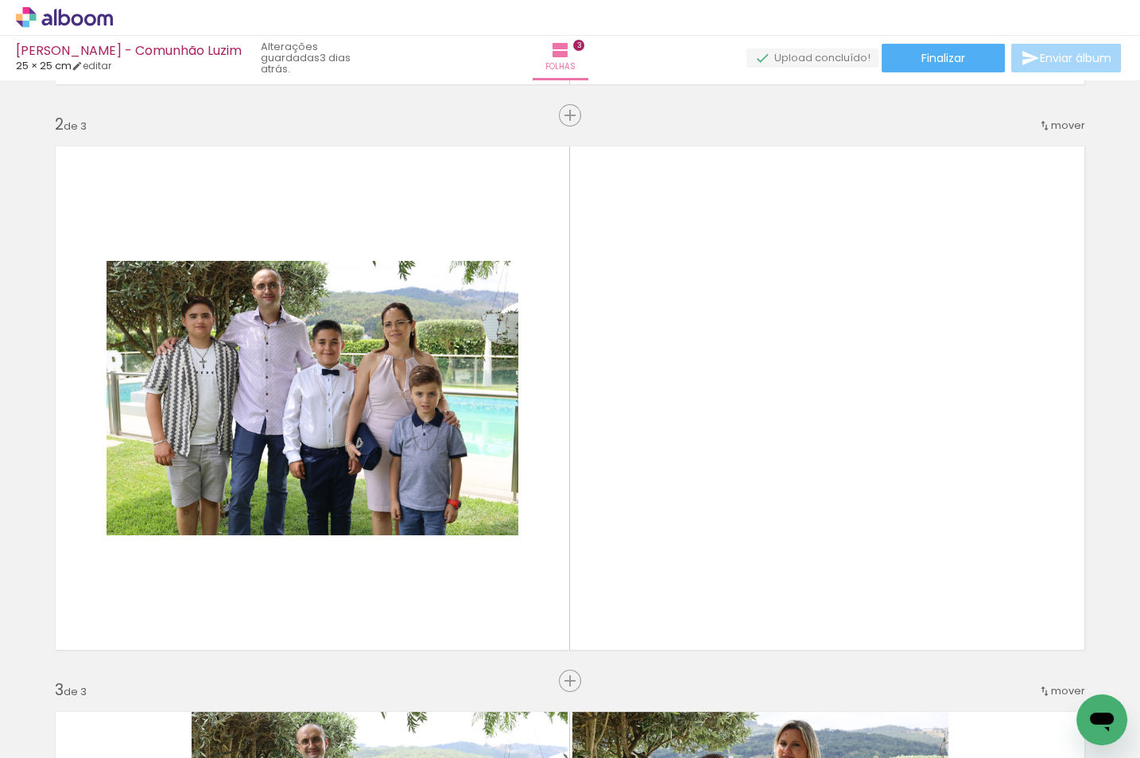
scroll to position [0, 13562]
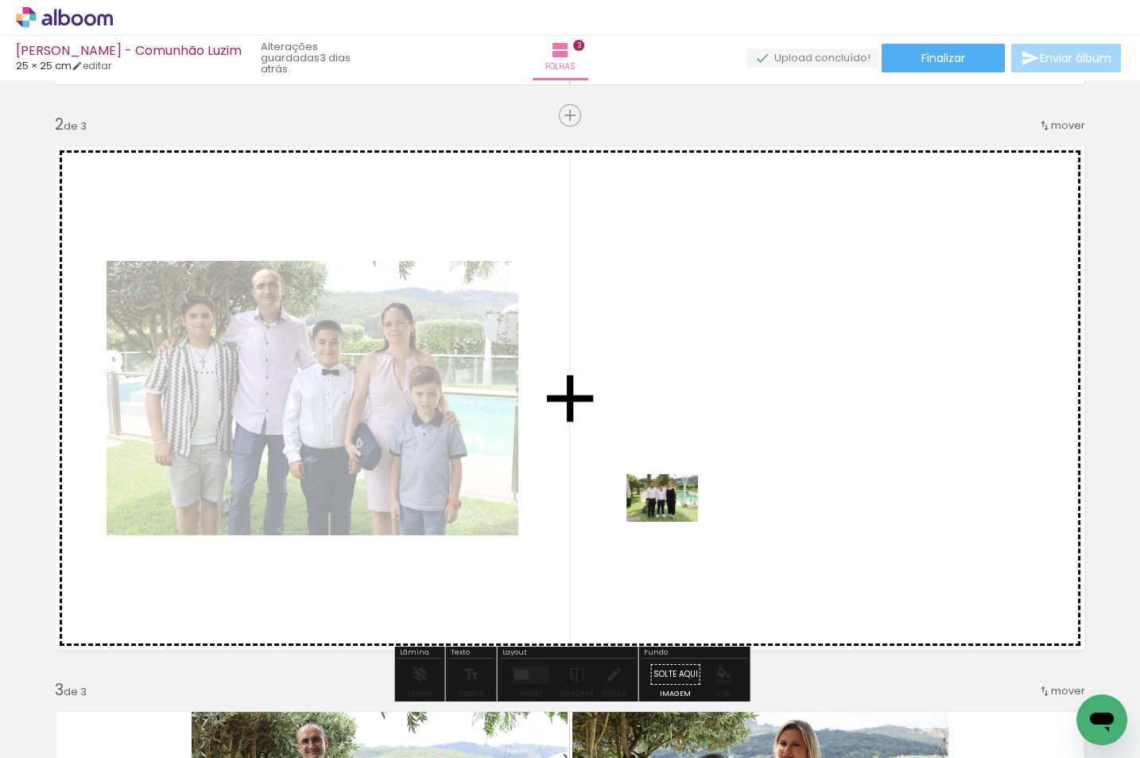
drag, startPoint x: 405, startPoint y: 701, endPoint x: 674, endPoint y: 522, distance: 323.5
click at [674, 522] on quentale-workspace at bounding box center [570, 379] width 1140 height 758
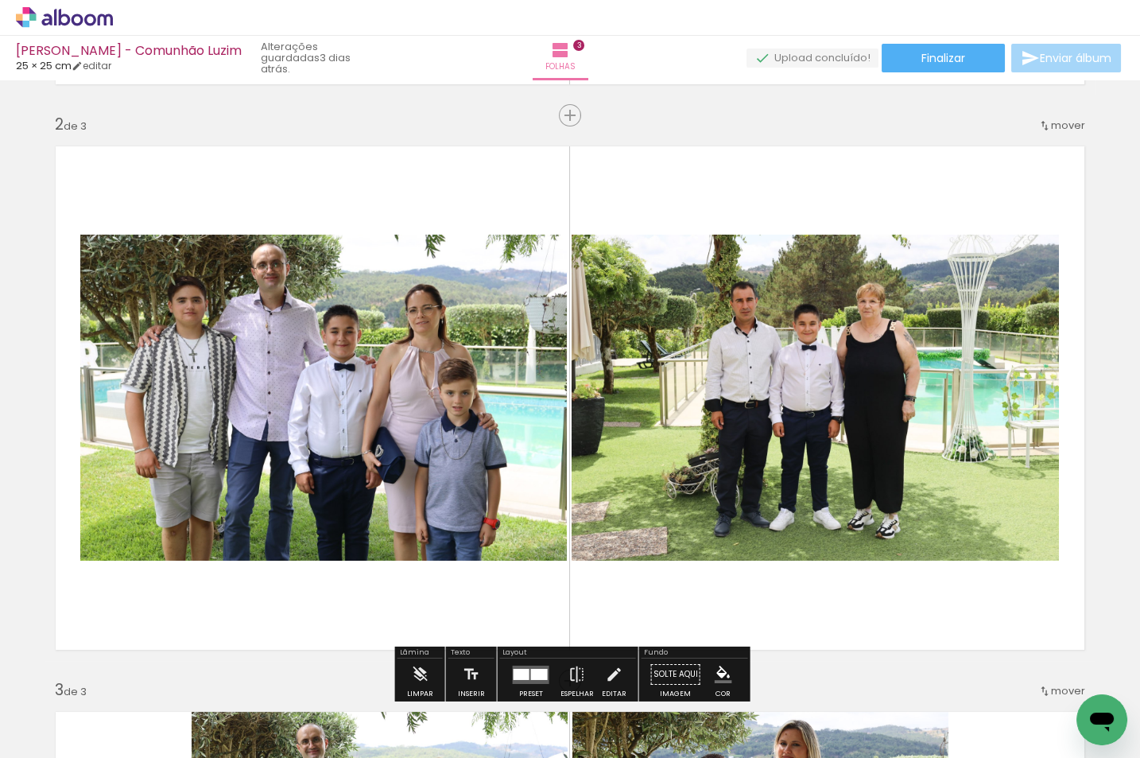
scroll to position [0, 13468]
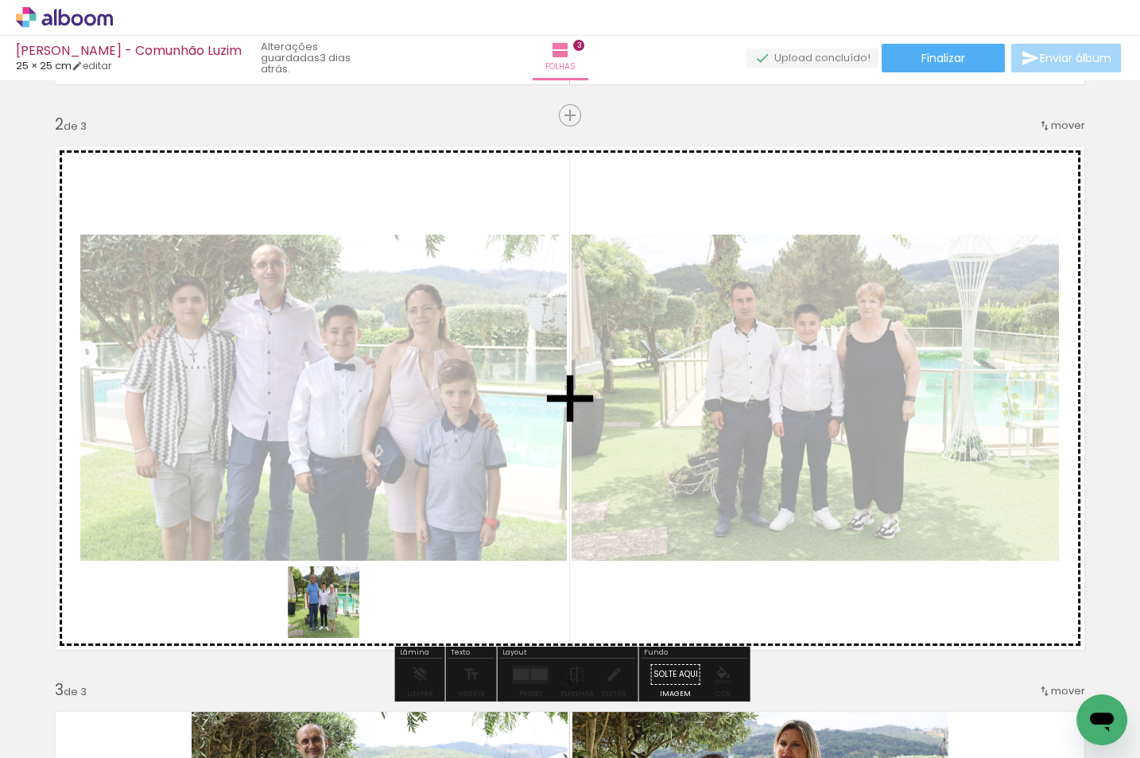
drag, startPoint x: 334, startPoint y: 627, endPoint x: 336, endPoint y: 613, distance: 13.6
click at [336, 613] on quentale-workspace at bounding box center [570, 379] width 1140 height 758
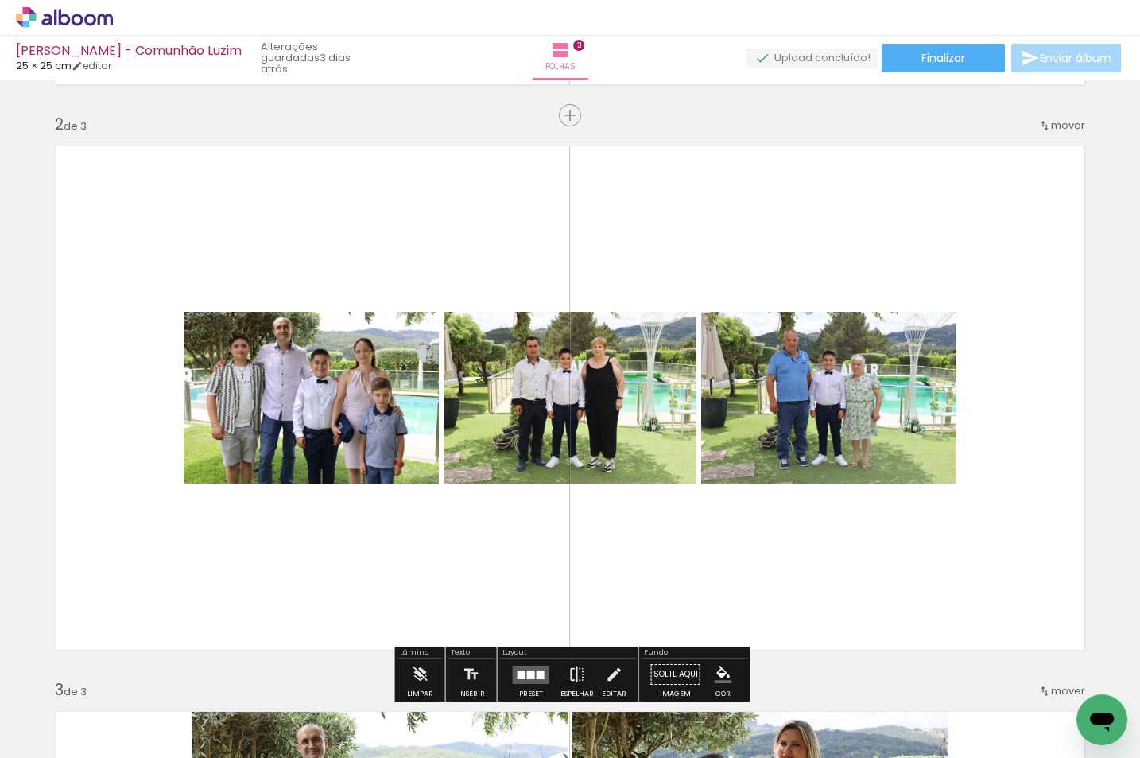
scroll to position [0, 13167]
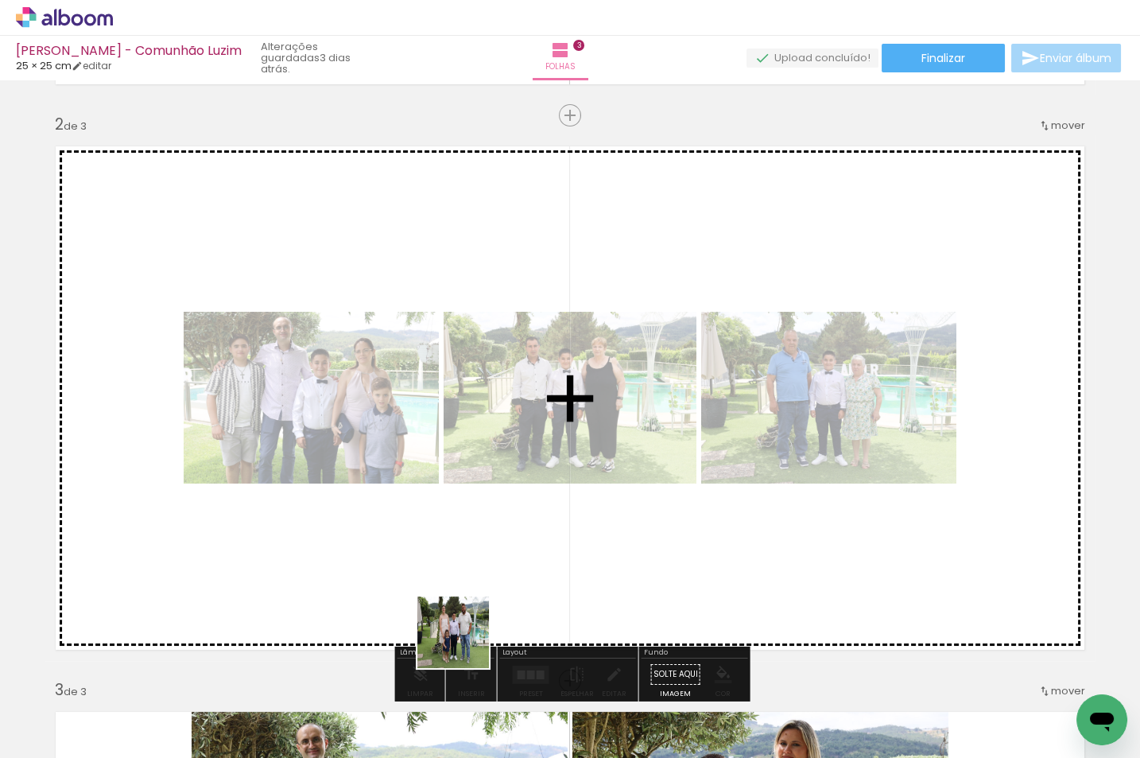
drag, startPoint x: 452, startPoint y: 681, endPoint x: 489, endPoint y: 600, distance: 89.3
click at [489, 600] on quentale-workspace at bounding box center [570, 379] width 1140 height 758
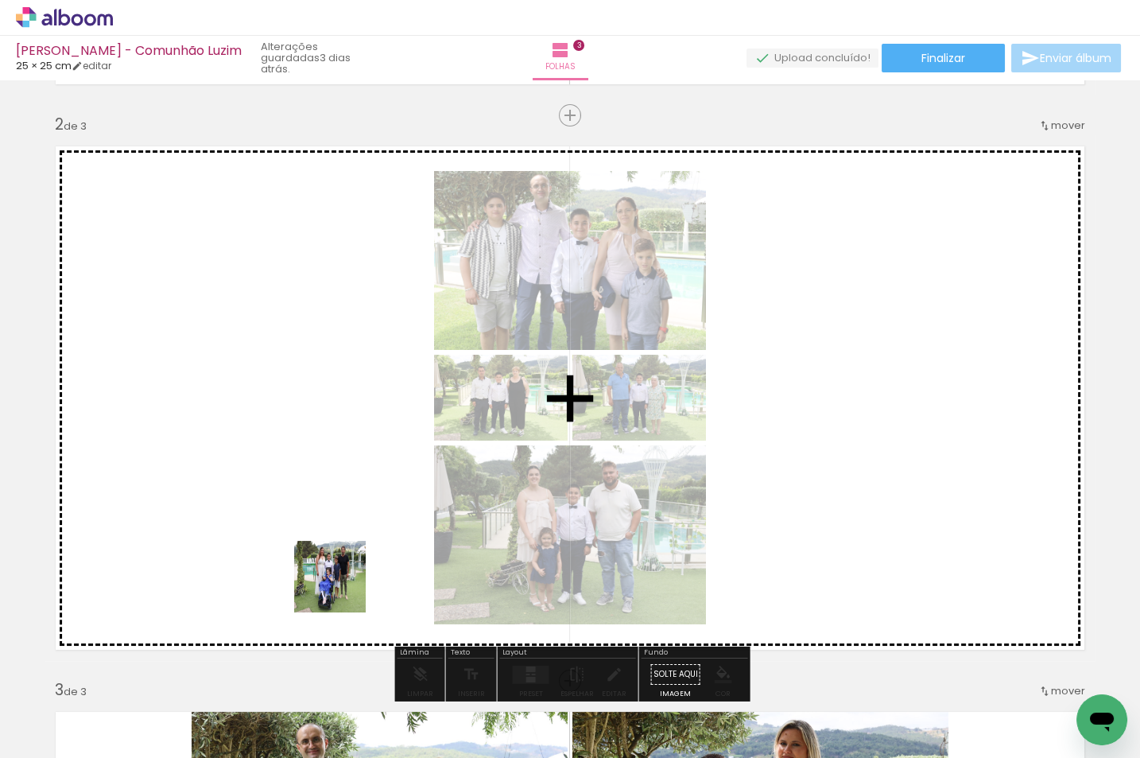
drag, startPoint x: 344, startPoint y: 650, endPoint x: 341, endPoint y: 561, distance: 89.1
click at [341, 561] on quentale-workspace at bounding box center [570, 379] width 1140 height 758
